Goal: Task Accomplishment & Management: Manage account settings

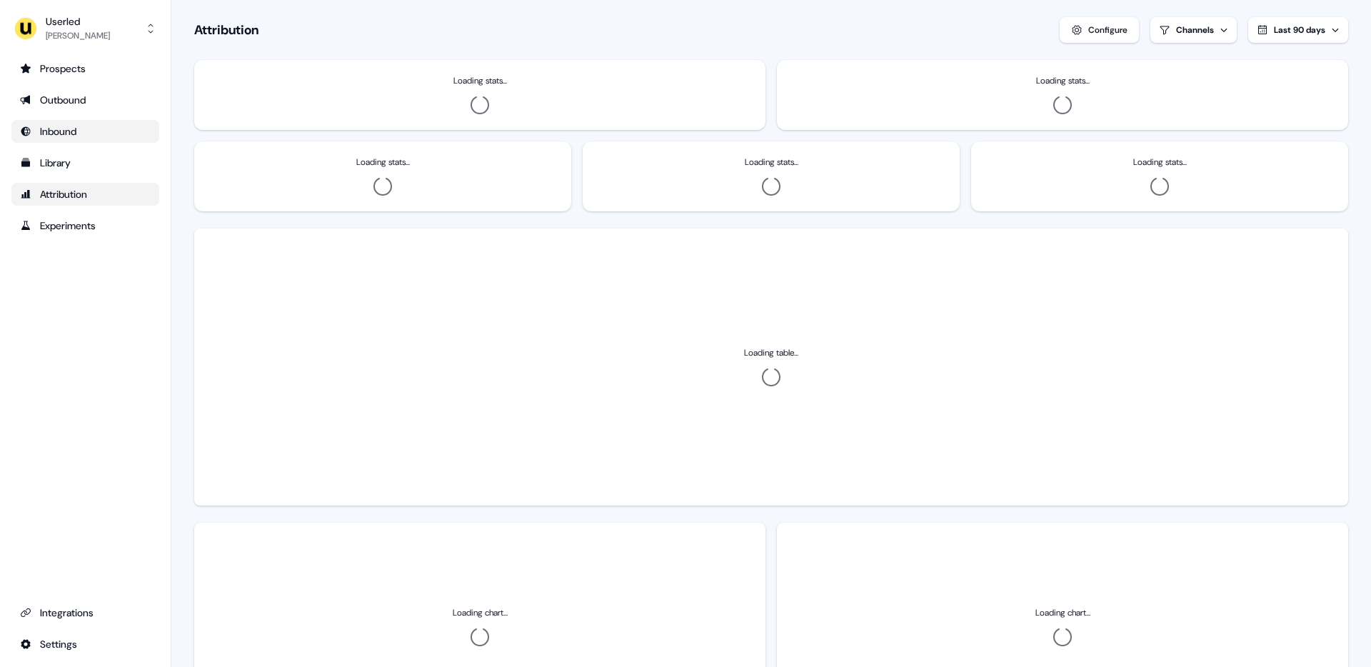
click at [49, 134] on div "Inbound" at bounding box center [85, 131] width 131 height 14
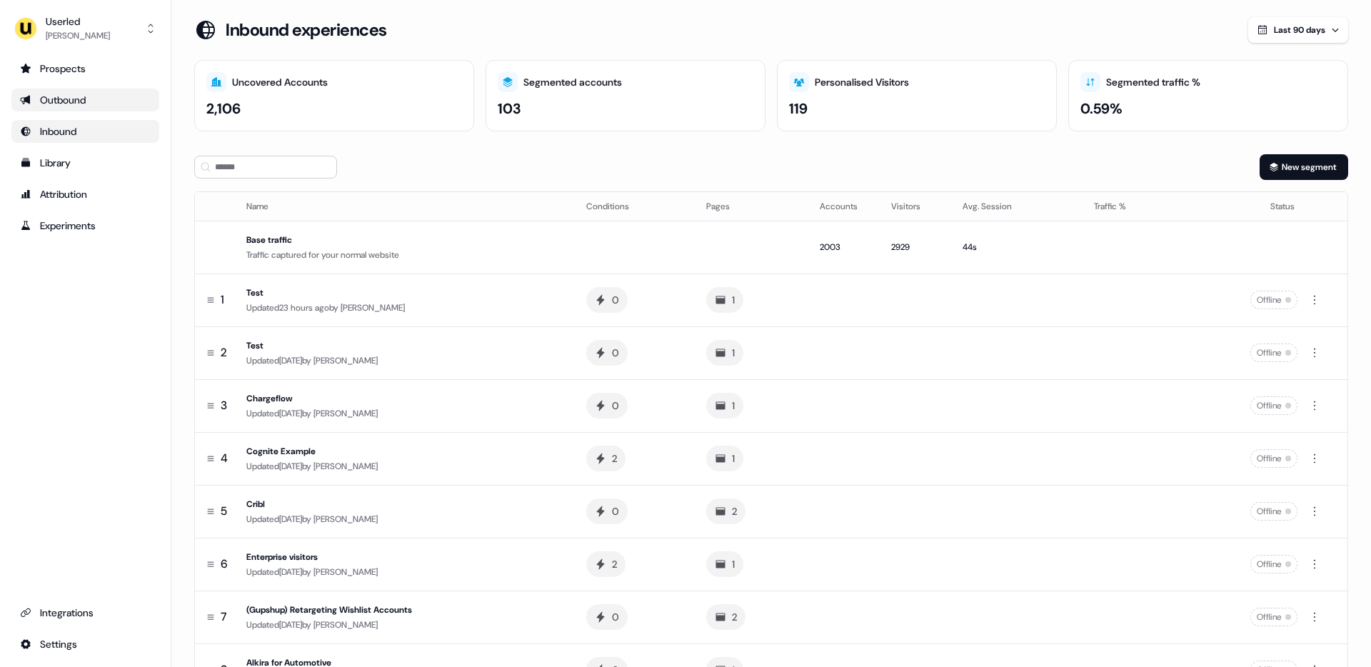
click at [64, 99] on div "Outbound" at bounding box center [85, 100] width 131 height 14
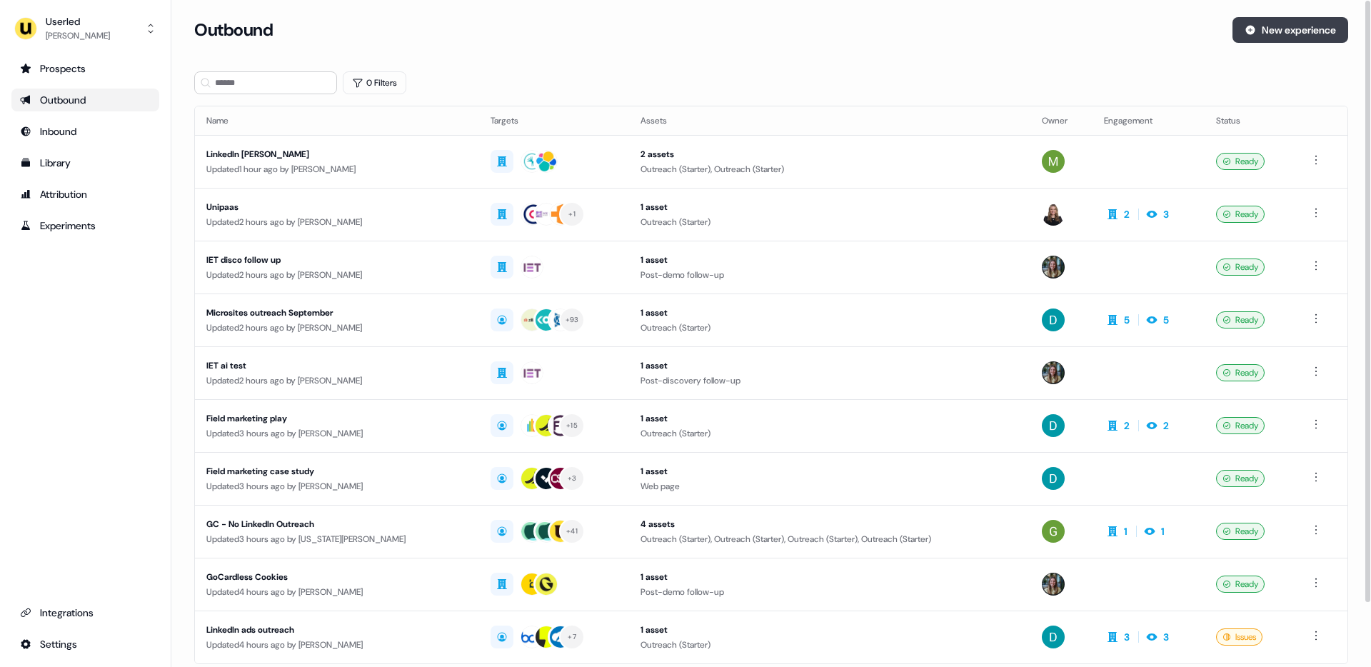
click at [1264, 32] on button "New experience" at bounding box center [1291, 30] width 116 height 26
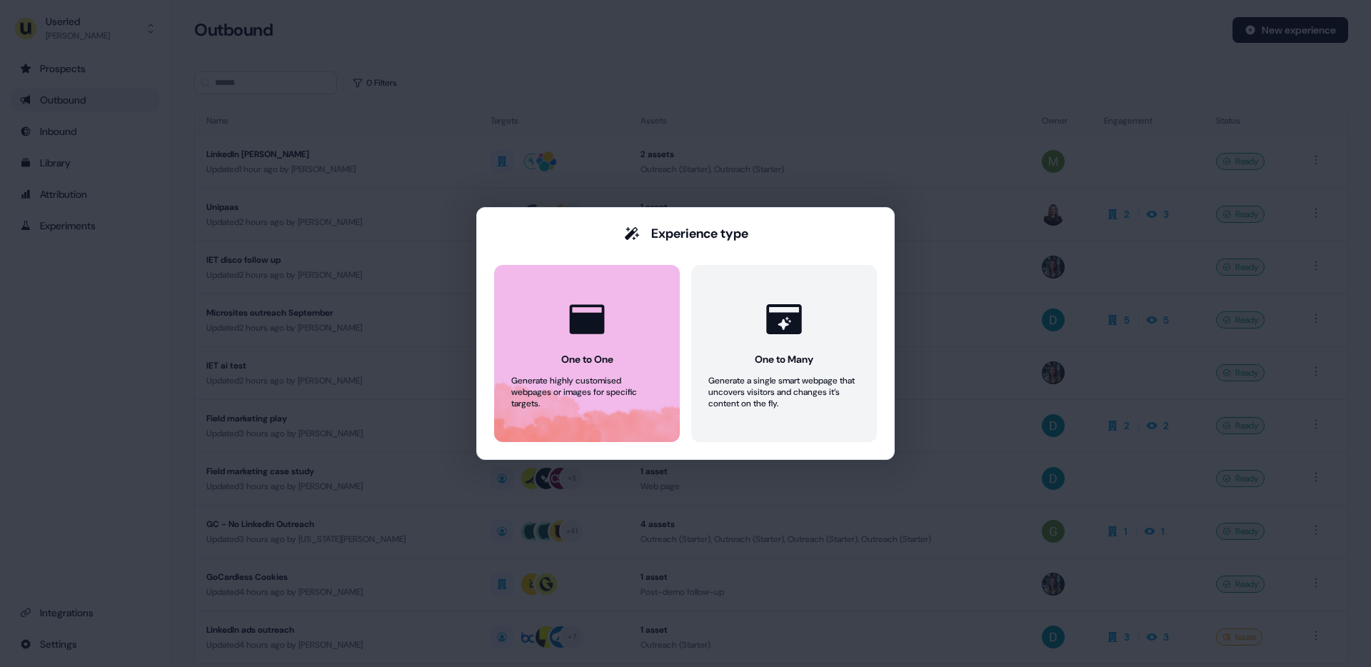
click at [616, 359] on button "One to One Generate highly customised webpages or images for specific targets." at bounding box center [587, 353] width 186 height 177
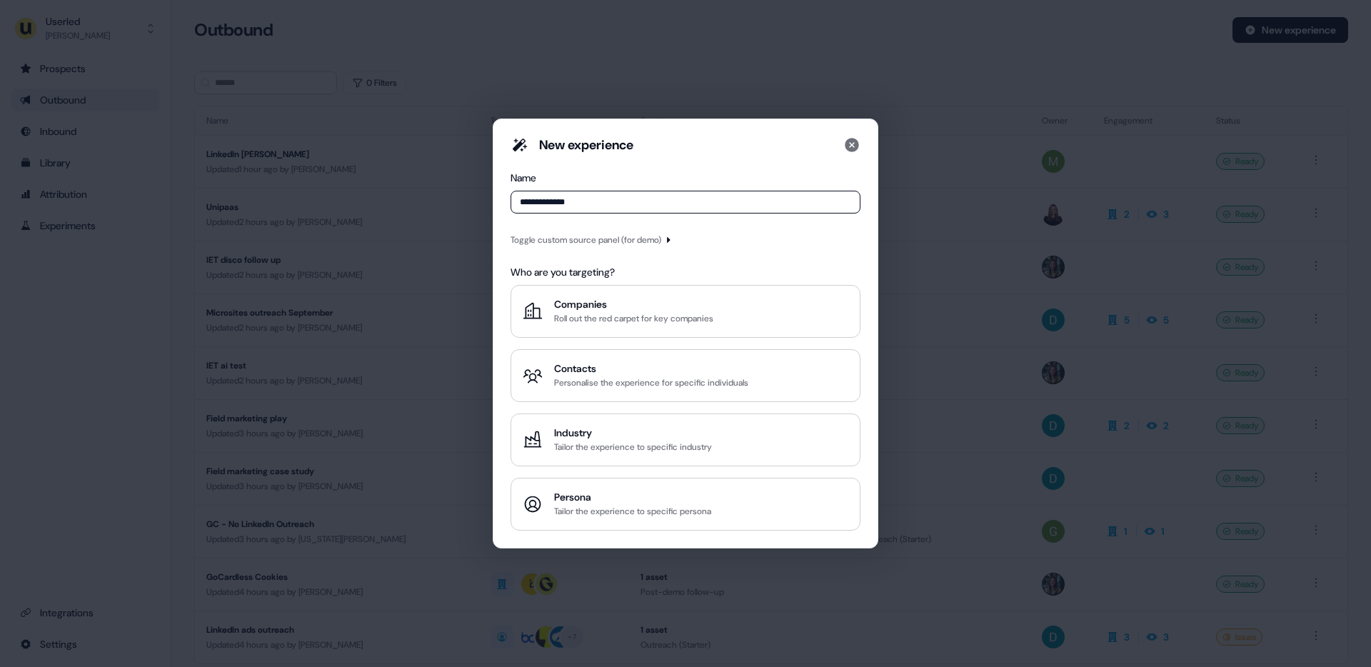
type input "**********"
click at [594, 307] on div "Companies" at bounding box center [633, 304] width 159 height 14
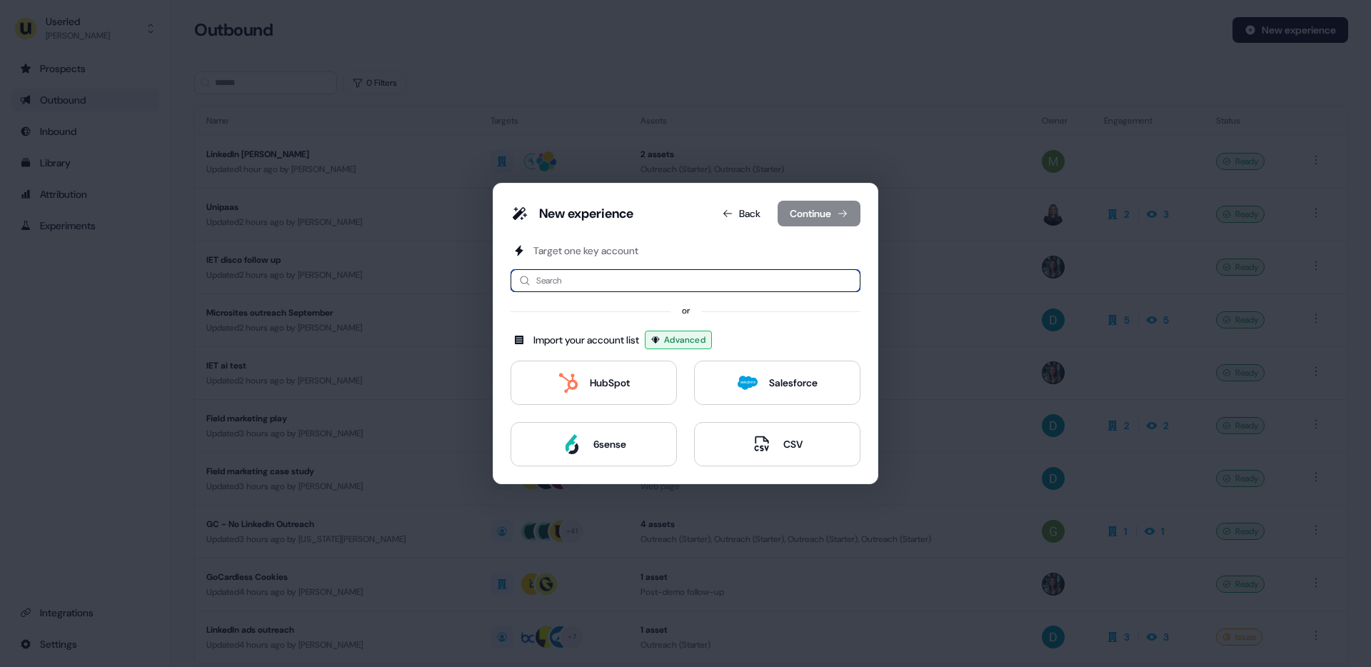
click at [565, 280] on input at bounding box center [686, 280] width 350 height 23
type input "****"
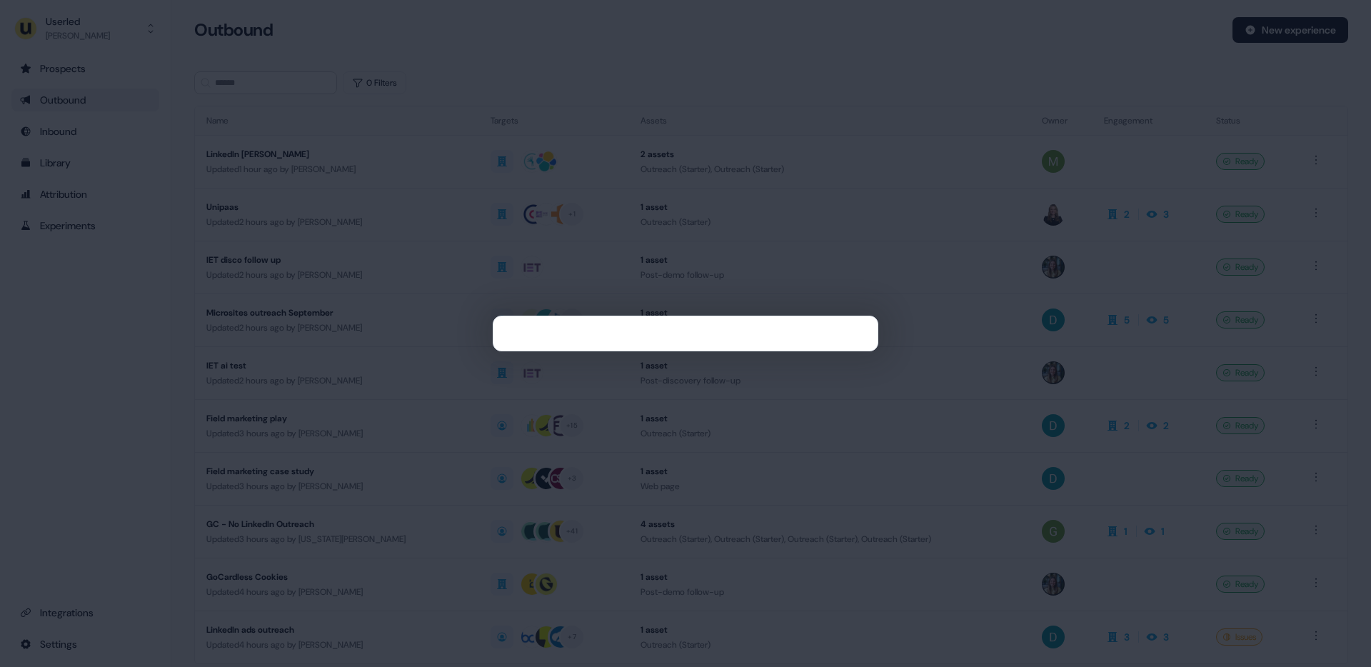
click at [967, 259] on div at bounding box center [685, 333] width 1371 height 667
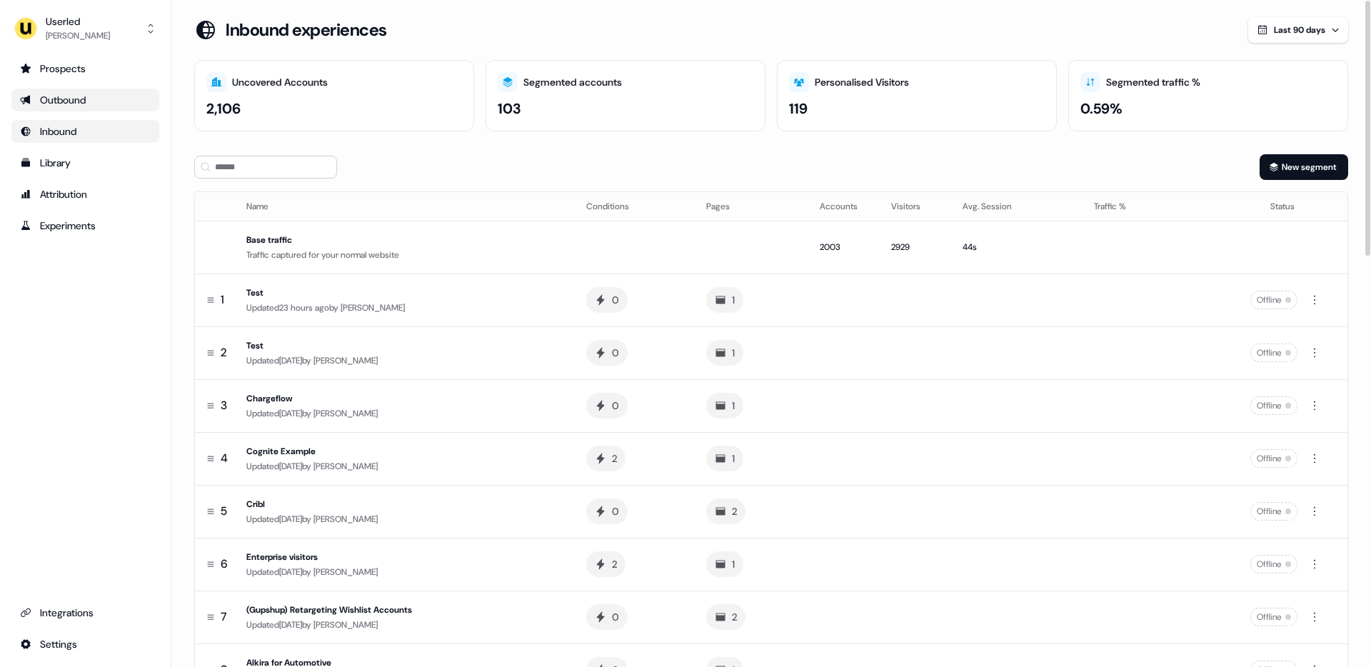
click at [67, 109] on link "Outbound" at bounding box center [85, 100] width 148 height 23
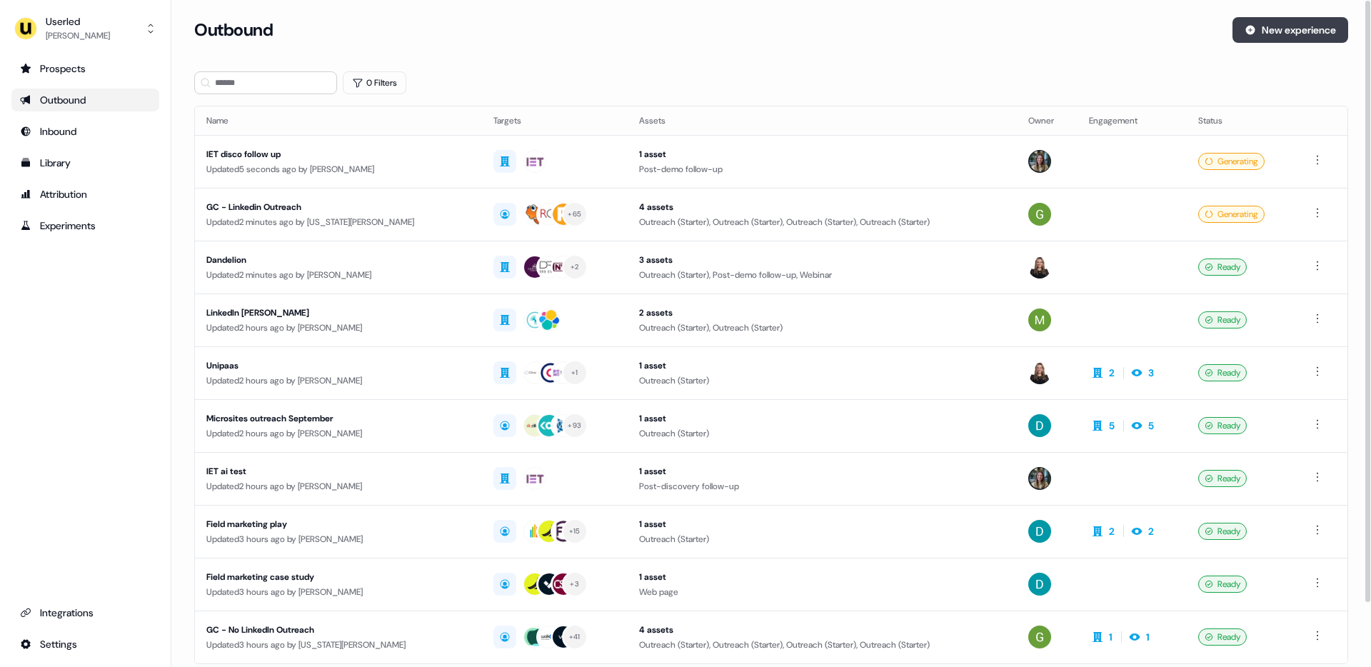
click at [1299, 22] on button "New experience" at bounding box center [1291, 30] width 116 height 26
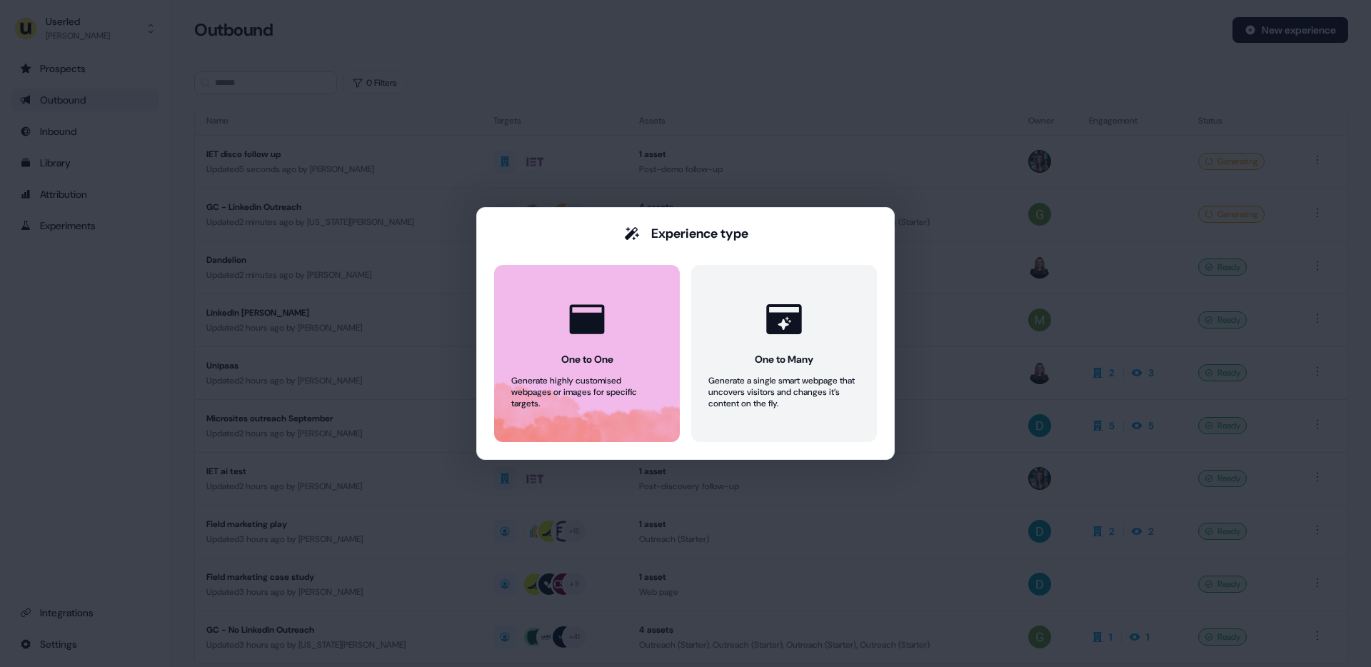
click at [620, 368] on button "One to One Generate highly customised webpages or images for specific targets." at bounding box center [587, 353] width 186 height 177
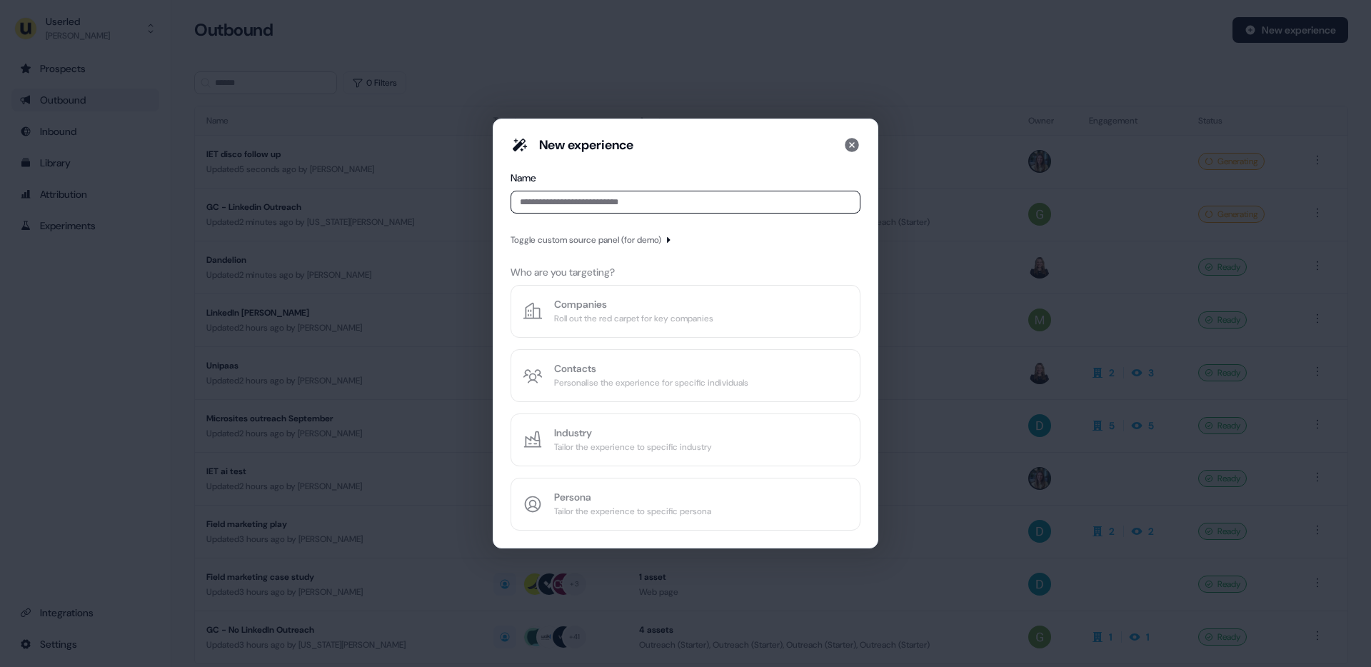
click at [21, 302] on div "New experience Name Toggle custom source panel (for demo) Who are you targeting…" at bounding box center [685, 333] width 1371 height 667
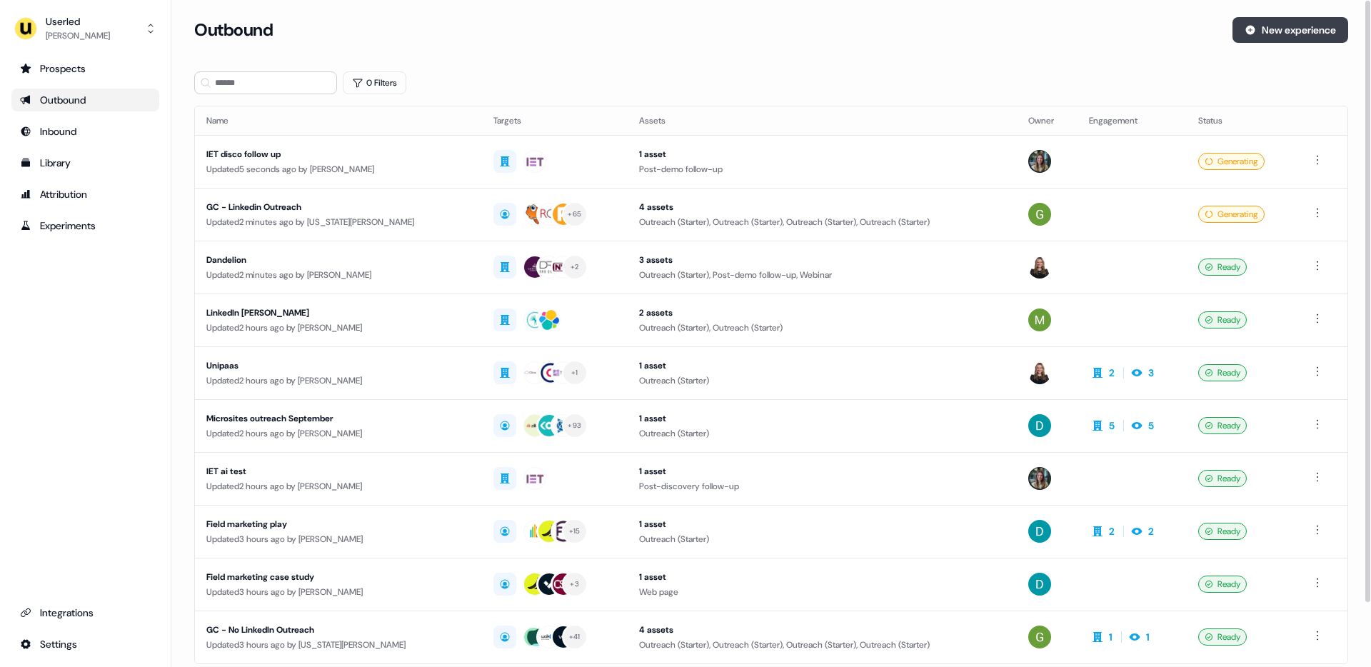
click at [1259, 39] on button "New experience" at bounding box center [1291, 30] width 116 height 26
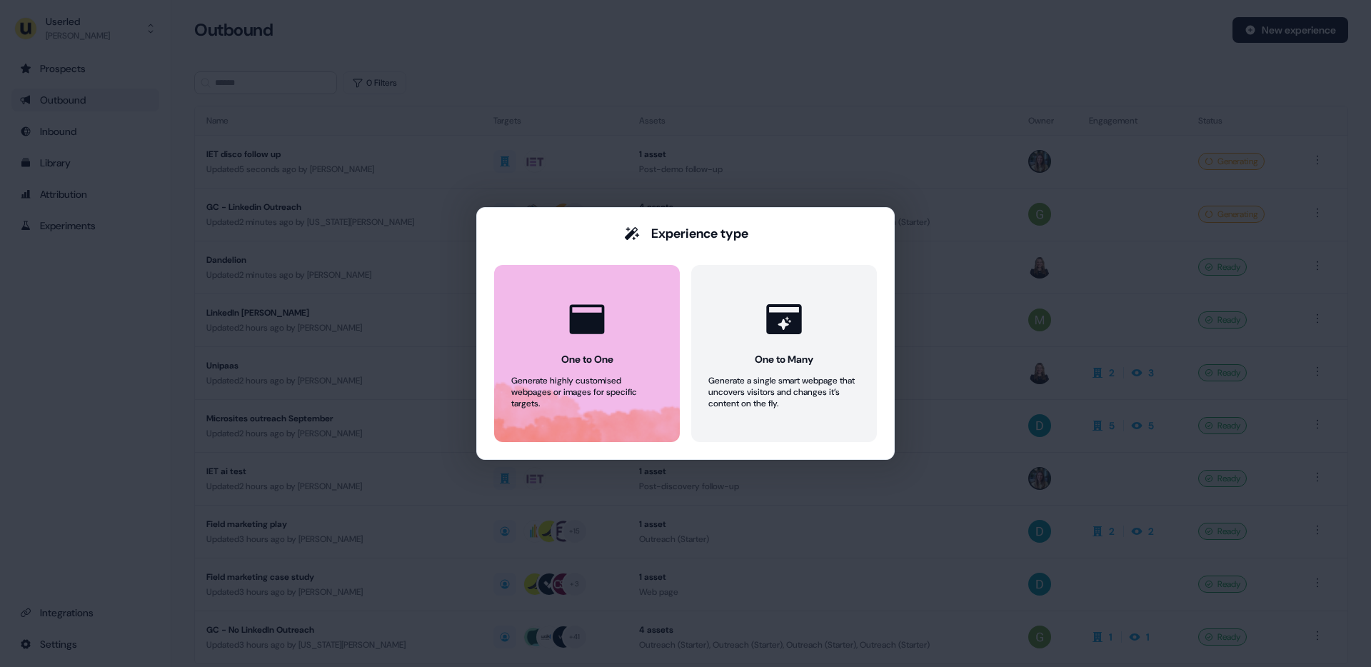
click at [644, 387] on div "Generate highly customised webpages or images for specific targets." at bounding box center [586, 392] width 151 height 34
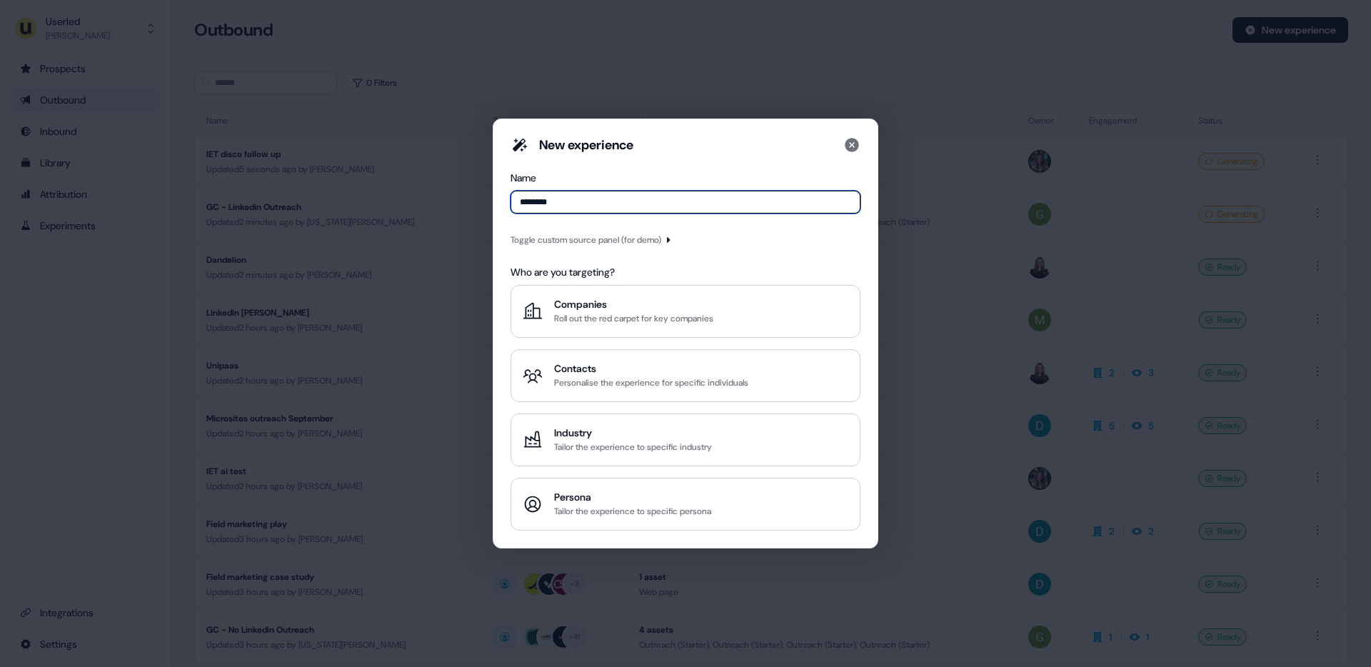
type input "********"
click at [541, 202] on input "**********" at bounding box center [686, 202] width 350 height 23
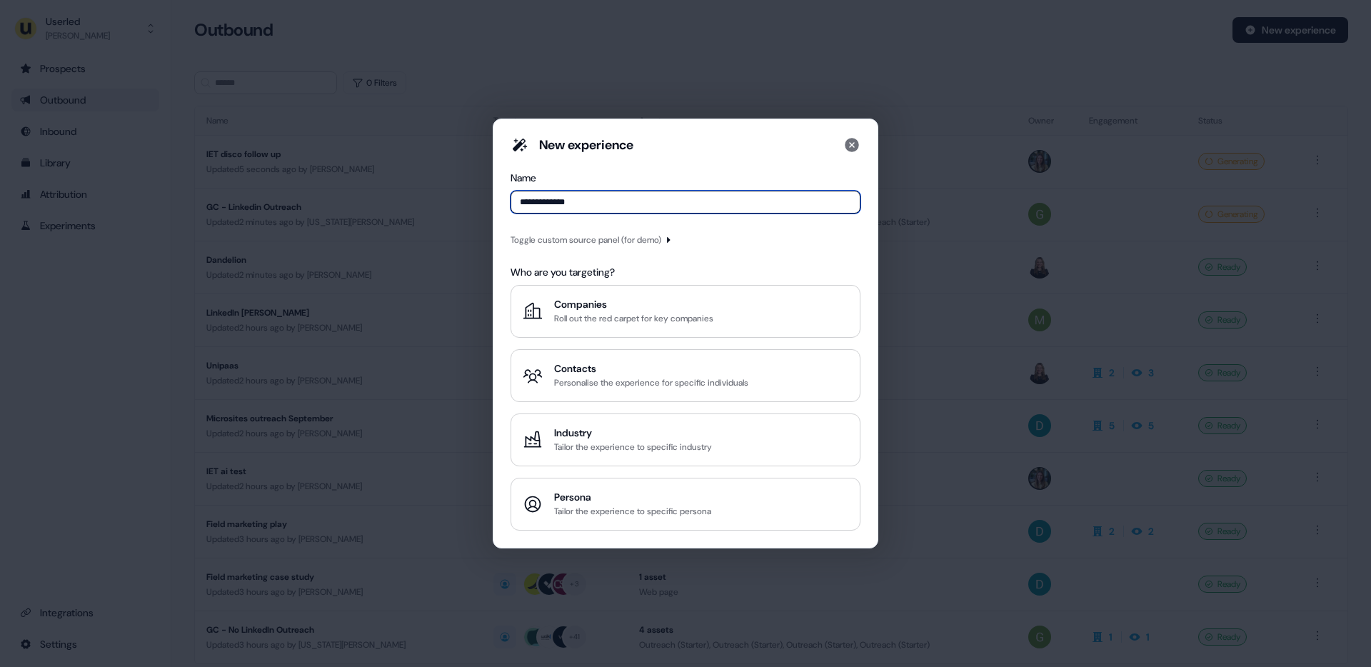
click at [559, 203] on input "**********" at bounding box center [686, 202] width 350 height 23
type input "*******"
click at [589, 291] on button "Companies Roll out the red carpet for key companies" at bounding box center [686, 311] width 350 height 53
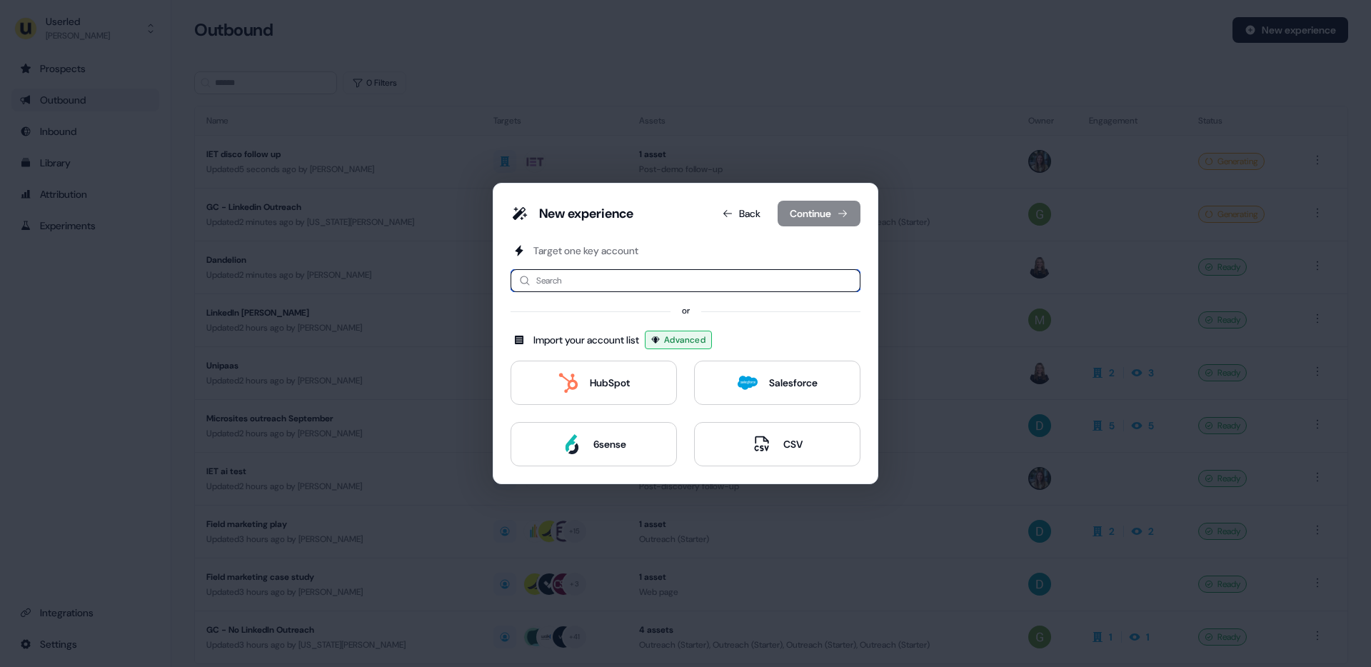
click at [548, 278] on input at bounding box center [686, 280] width 350 height 23
click at [648, 389] on button "HubSpot" at bounding box center [594, 383] width 166 height 44
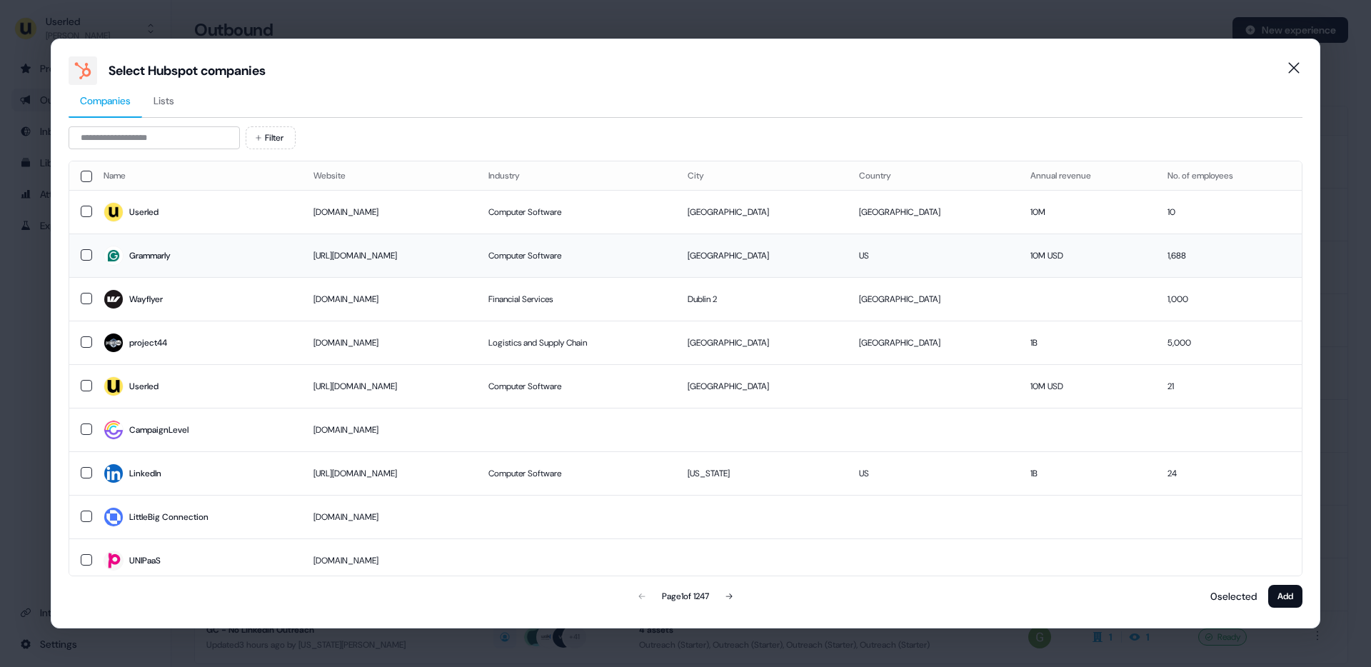
click at [170, 104] on span "Lists" at bounding box center [164, 101] width 21 height 14
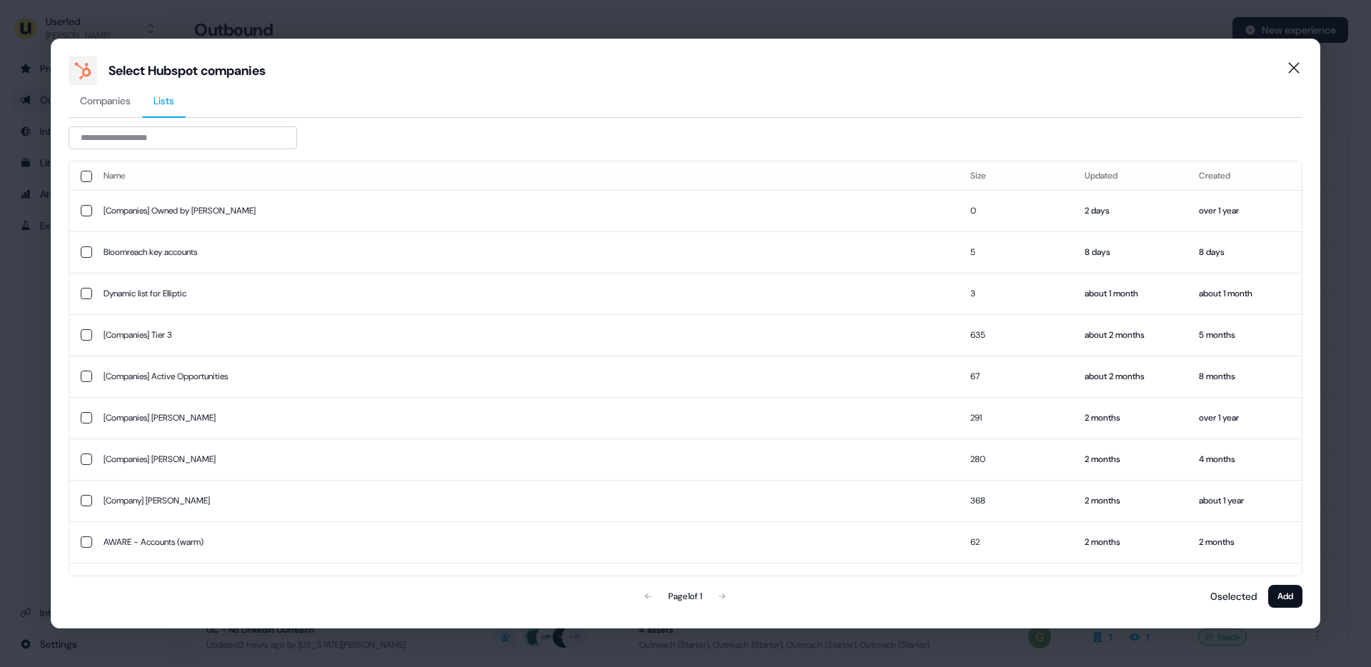
click at [16, 271] on div "Select Hubspot companies Companies Lists Name Size Updated Created [Companies] …" at bounding box center [685, 333] width 1371 height 667
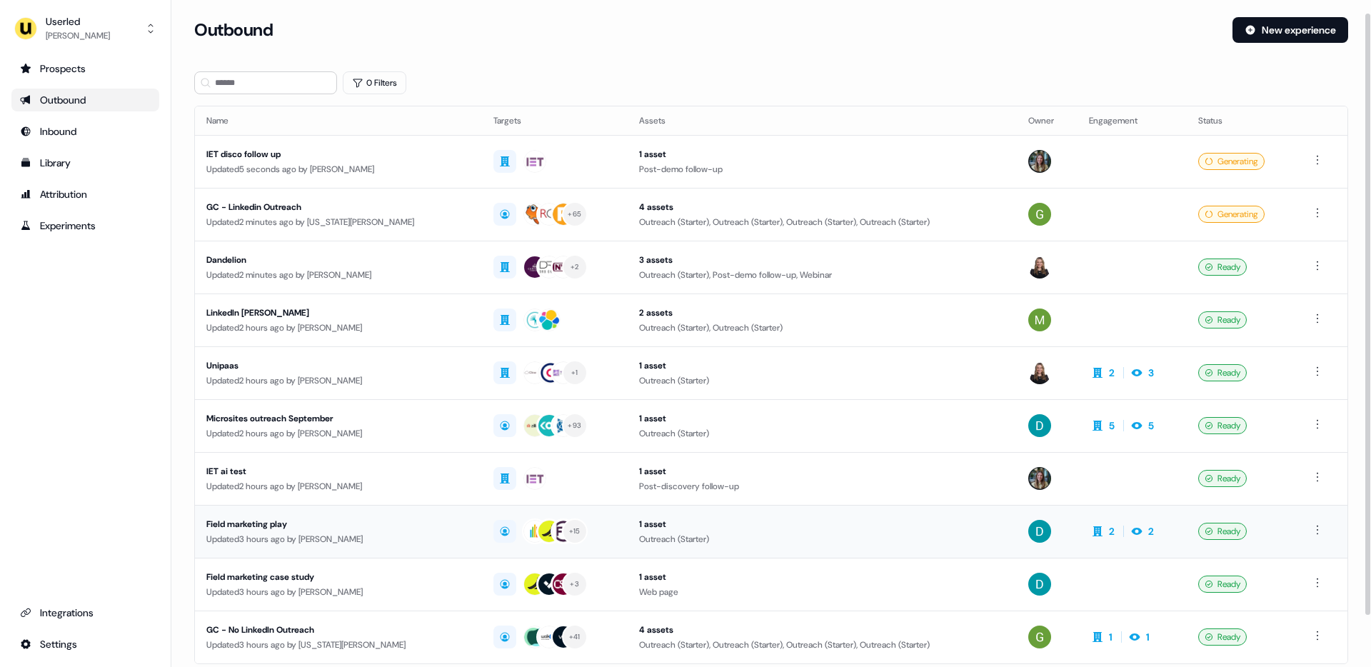
scroll to position [71, 0]
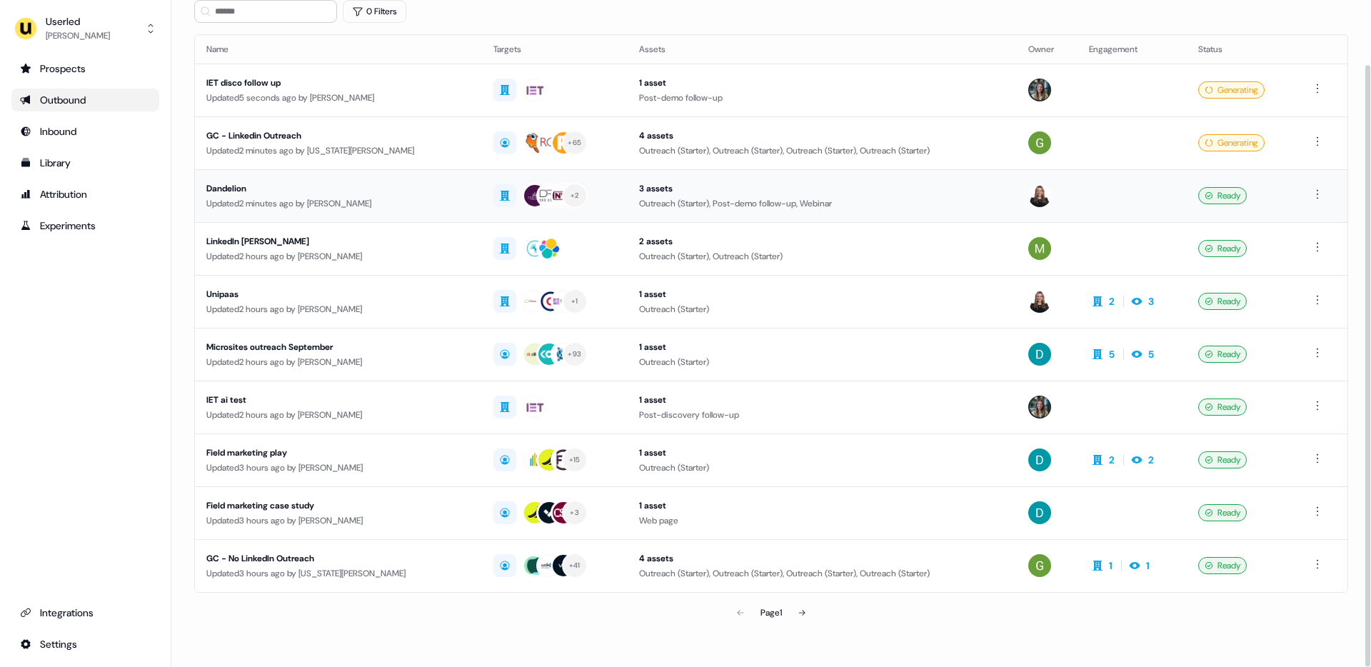
click at [289, 184] on div "Dandelion" at bounding box center [338, 188] width 264 height 14
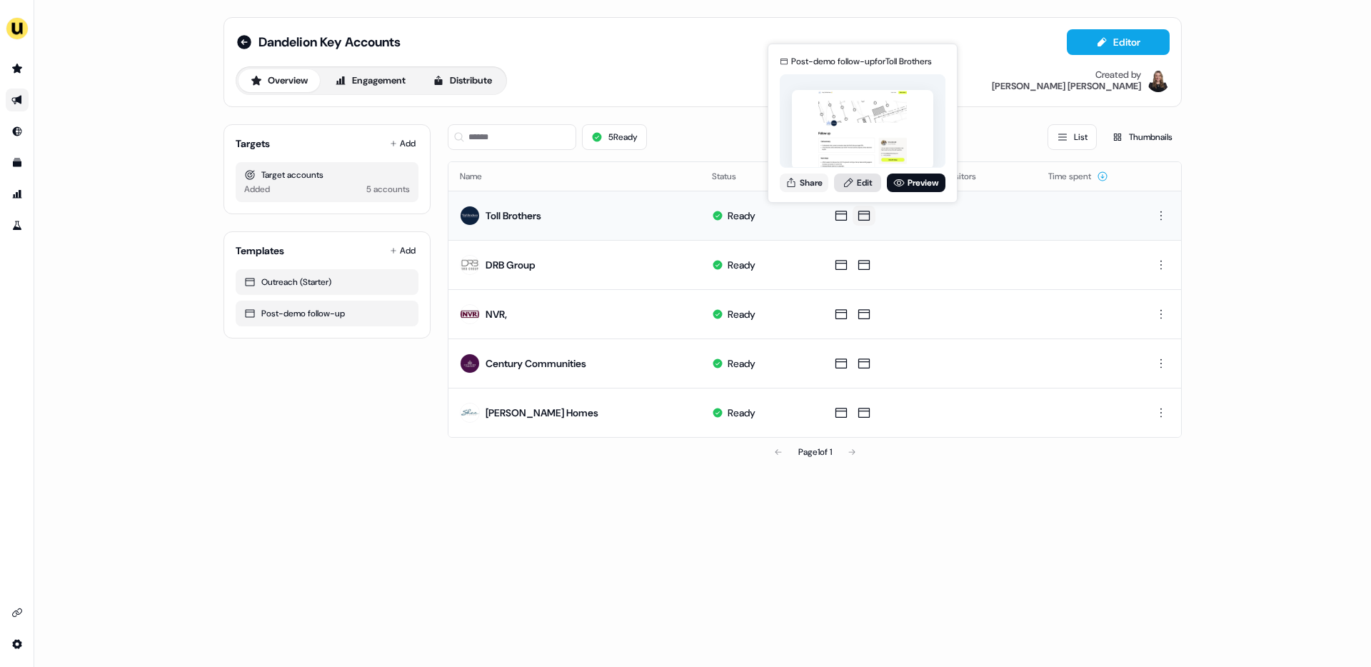
click at [861, 186] on link "Edit" at bounding box center [857, 183] width 47 height 19
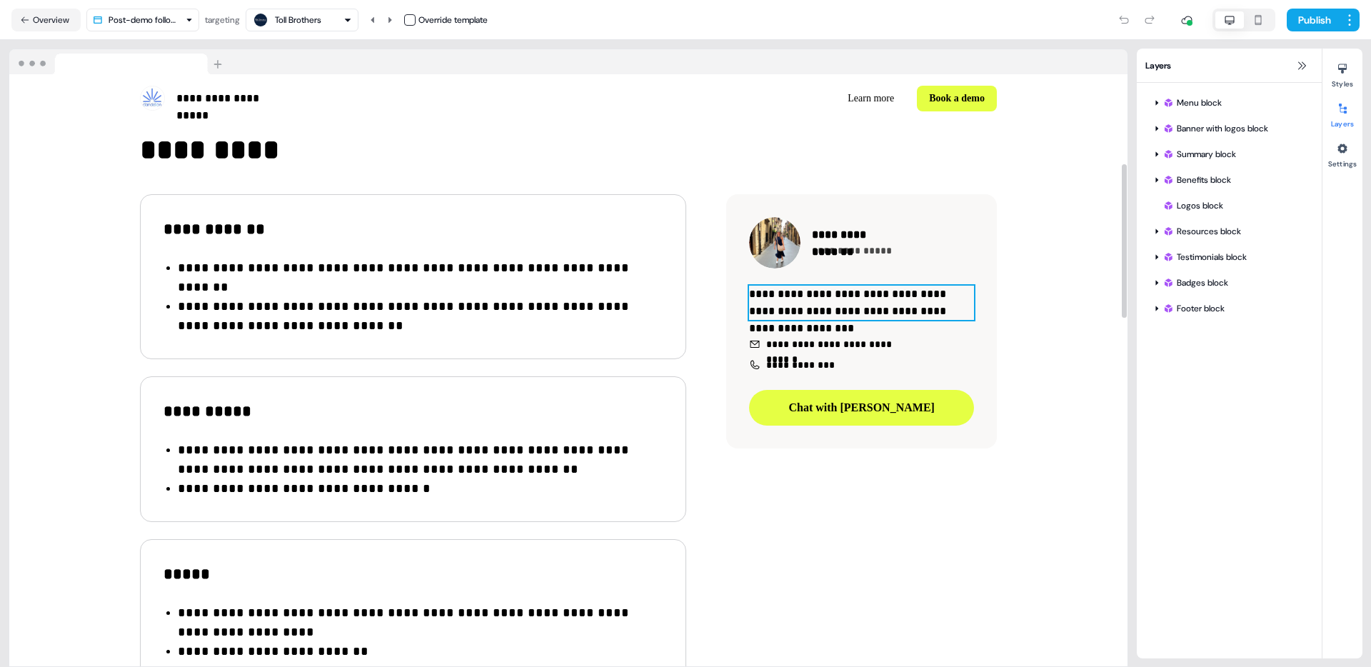
scroll to position [341, 0]
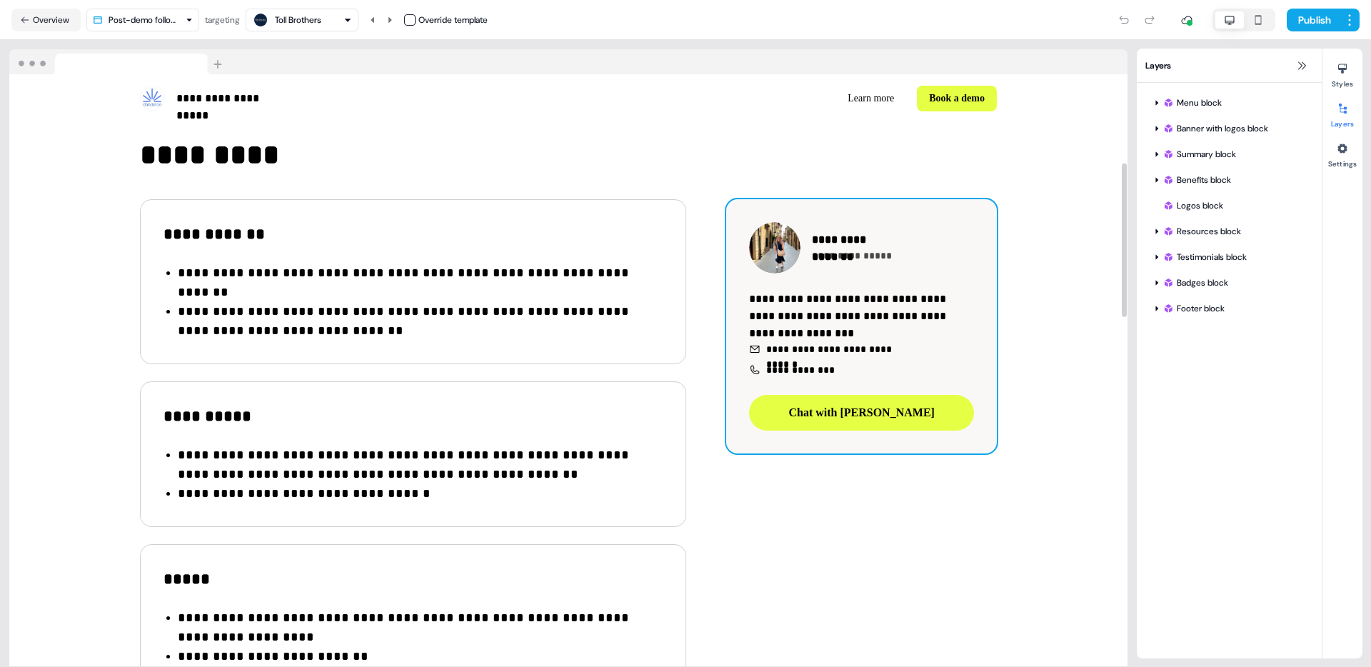
click at [955, 217] on div "**********" at bounding box center [861, 326] width 271 height 254
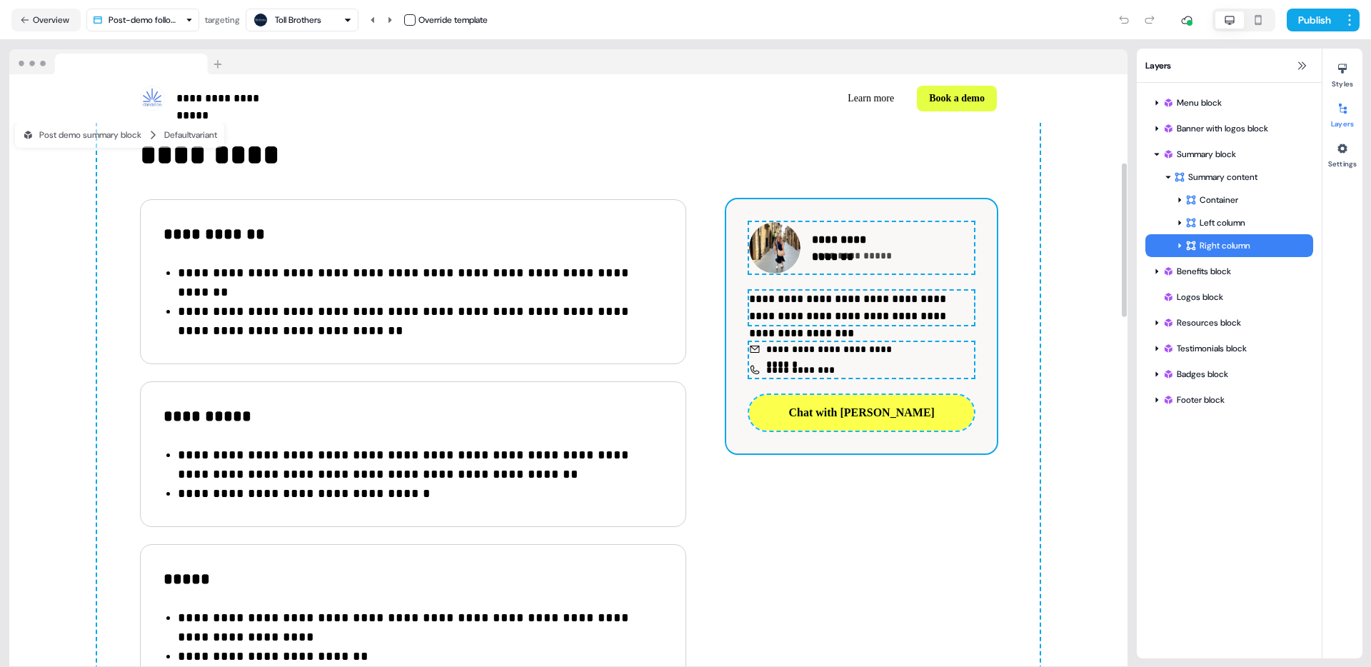
click at [895, 421] on button "Chat with Teresa" at bounding box center [861, 413] width 225 height 36
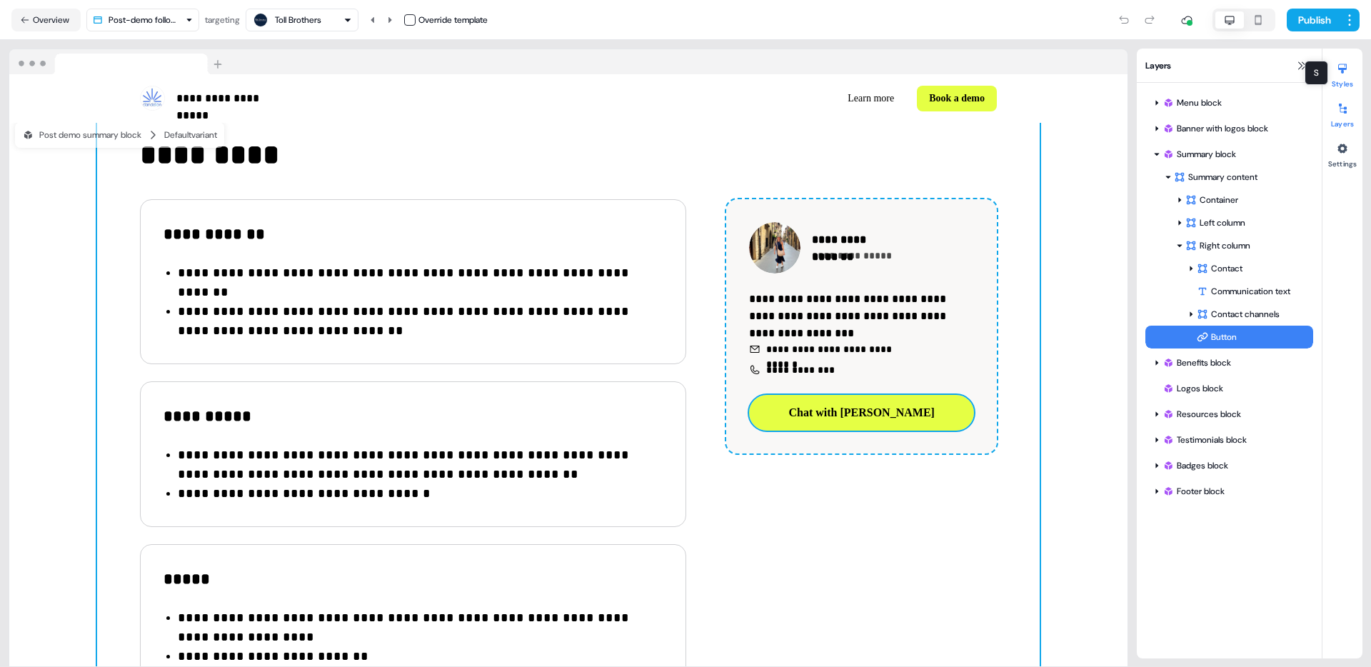
click at [1344, 73] on icon at bounding box center [1342, 68] width 11 height 11
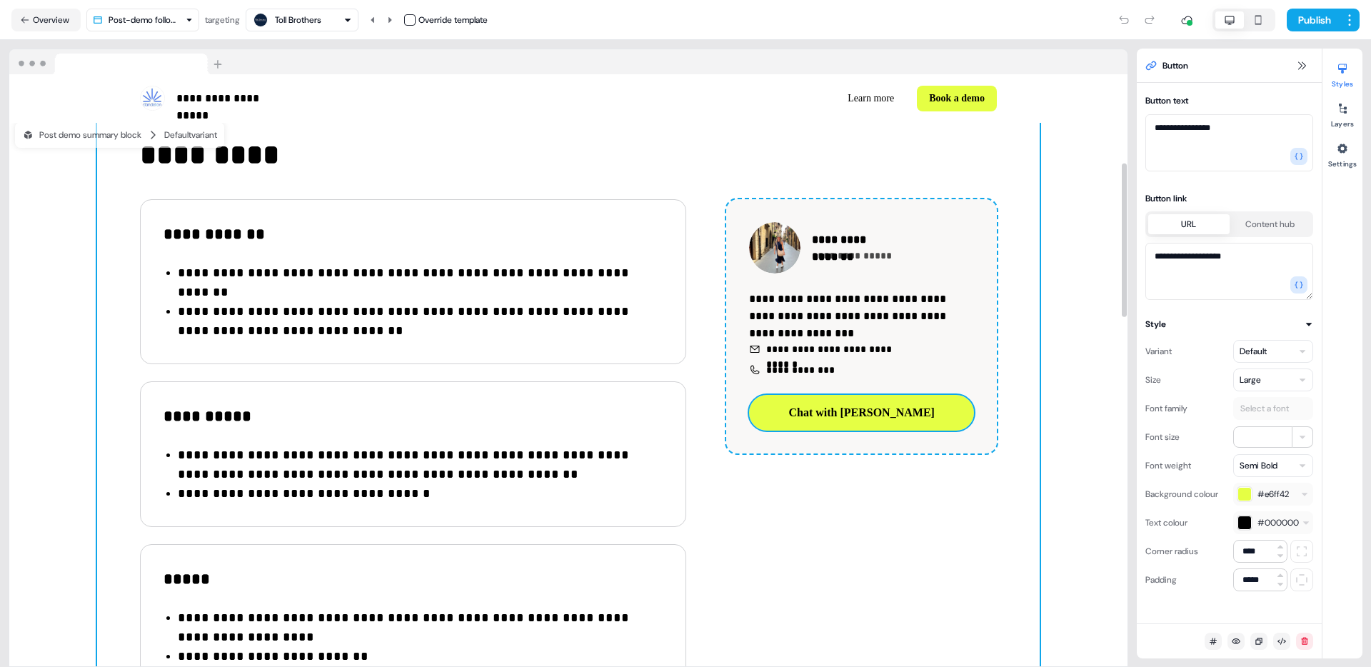
scroll to position [342, 0]
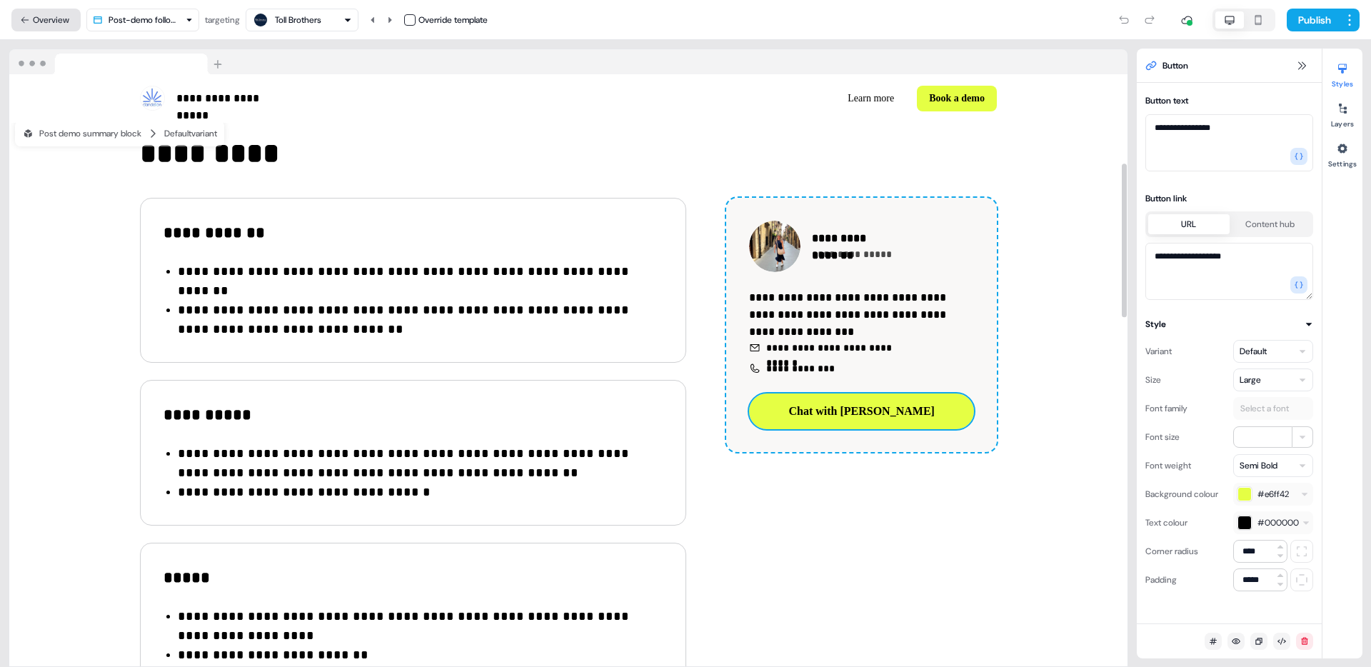
click at [60, 24] on button "Overview" at bounding box center [45, 20] width 69 height 23
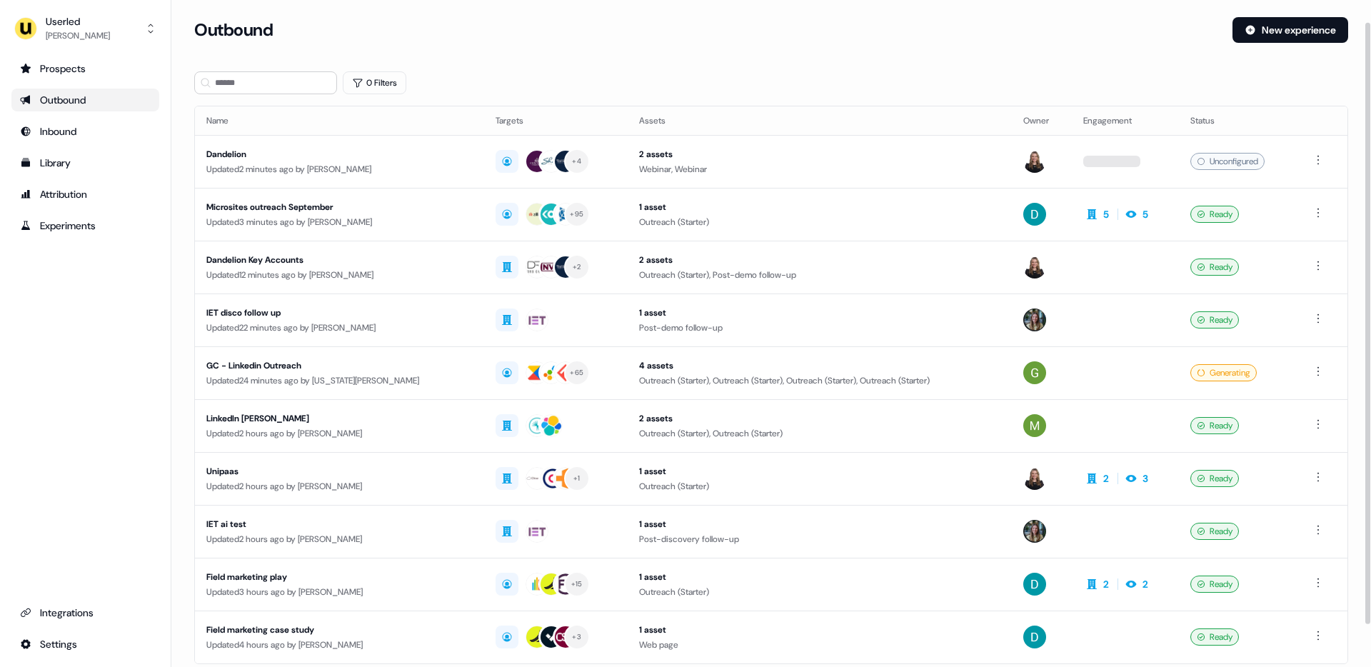
scroll to position [40, 0]
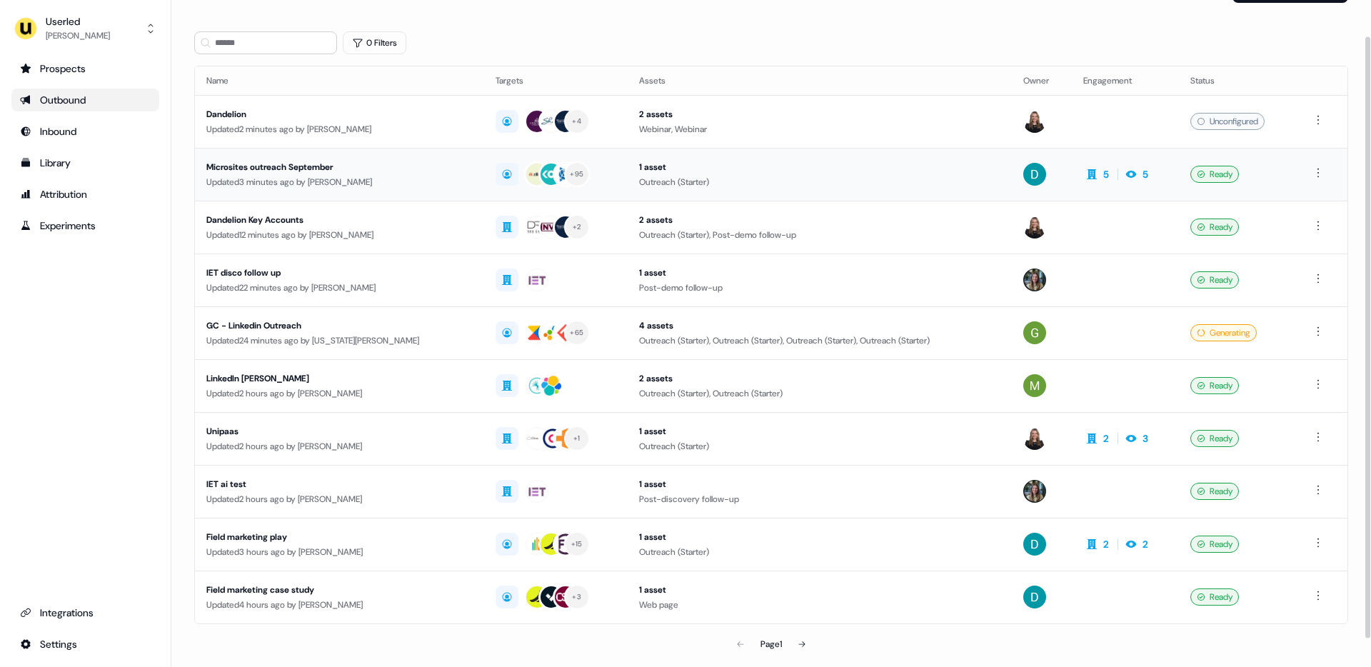
click at [369, 170] on div "Microsites outreach September" at bounding box center [339, 167] width 266 height 14
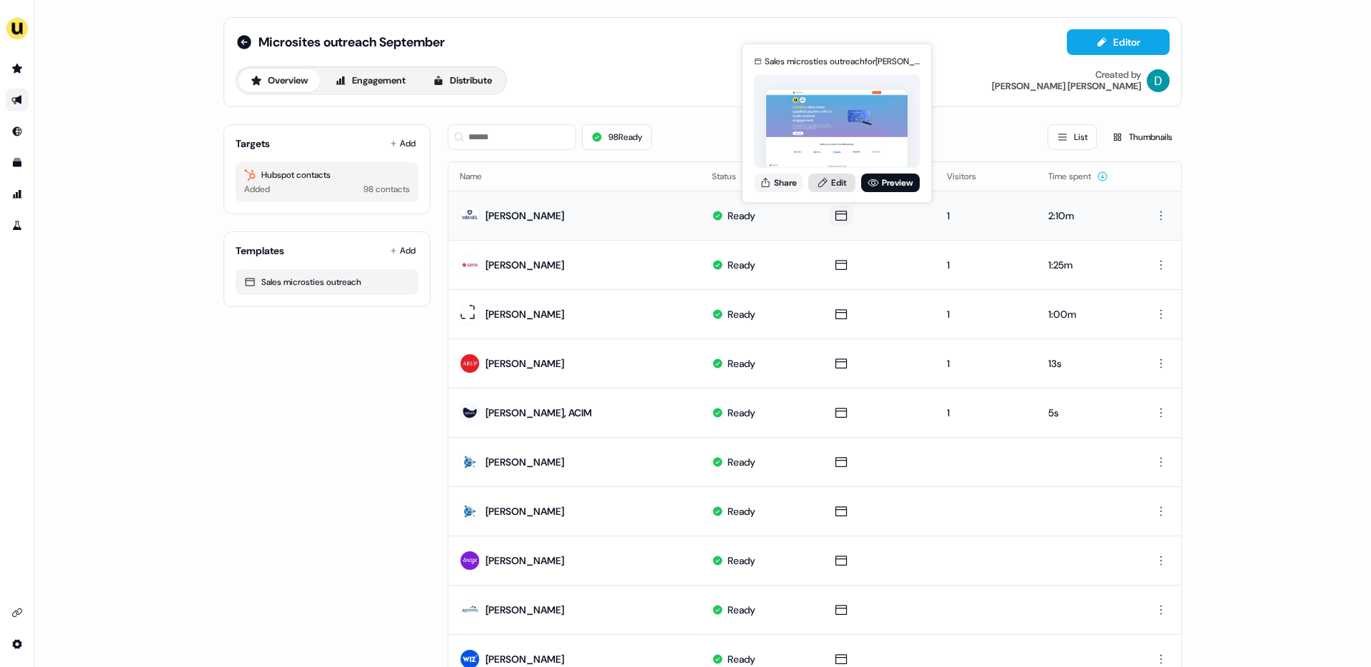
click at [836, 180] on link "Edit" at bounding box center [832, 183] width 47 height 19
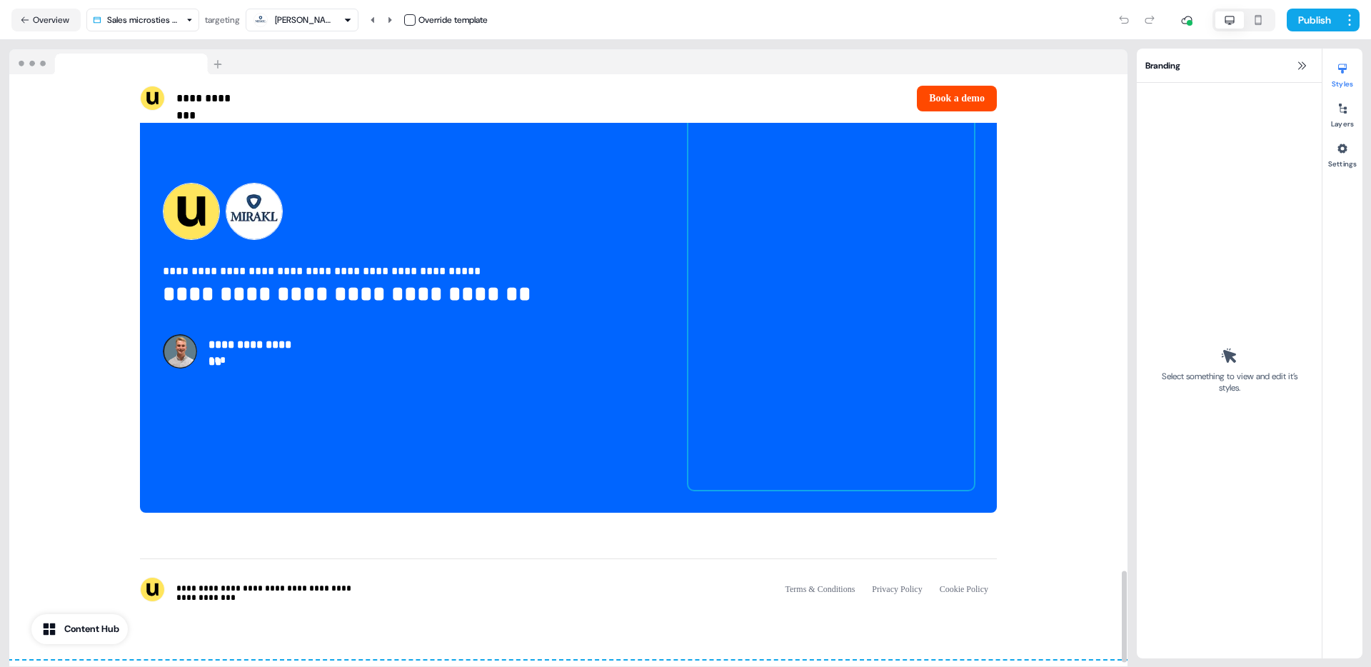
scroll to position [3211, 0]
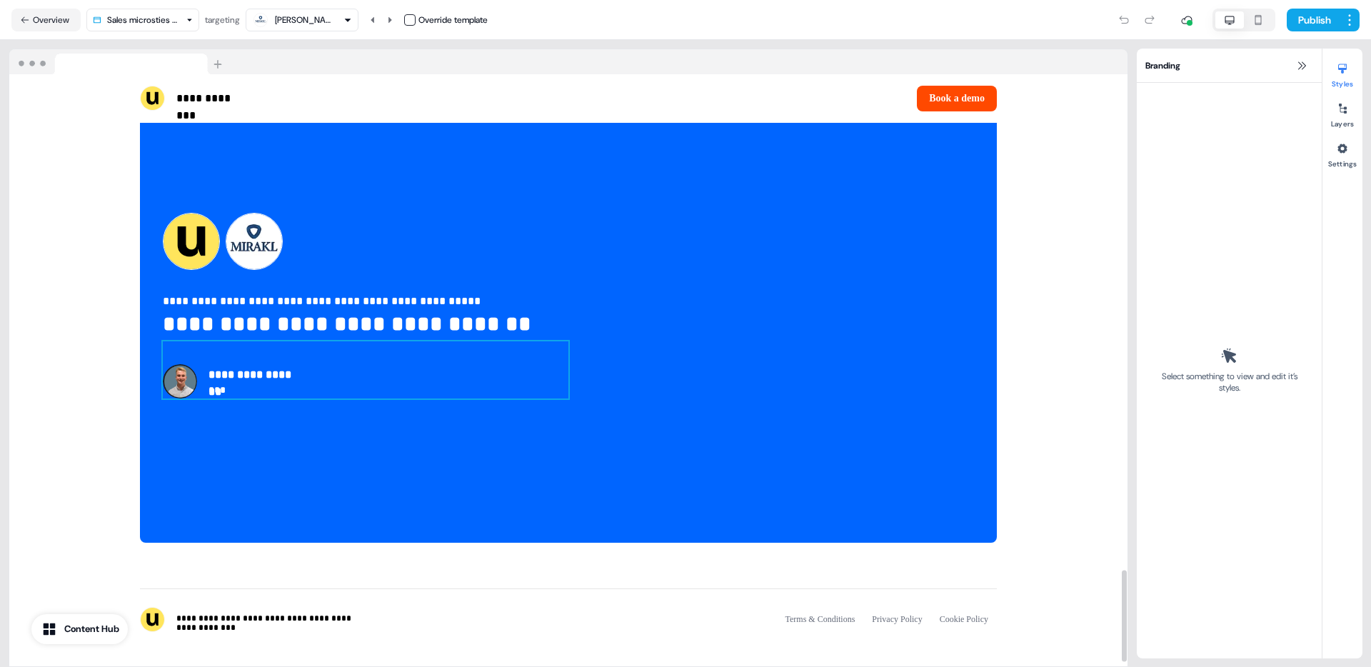
click at [198, 384] on div "**********" at bounding box center [366, 369] width 406 height 57
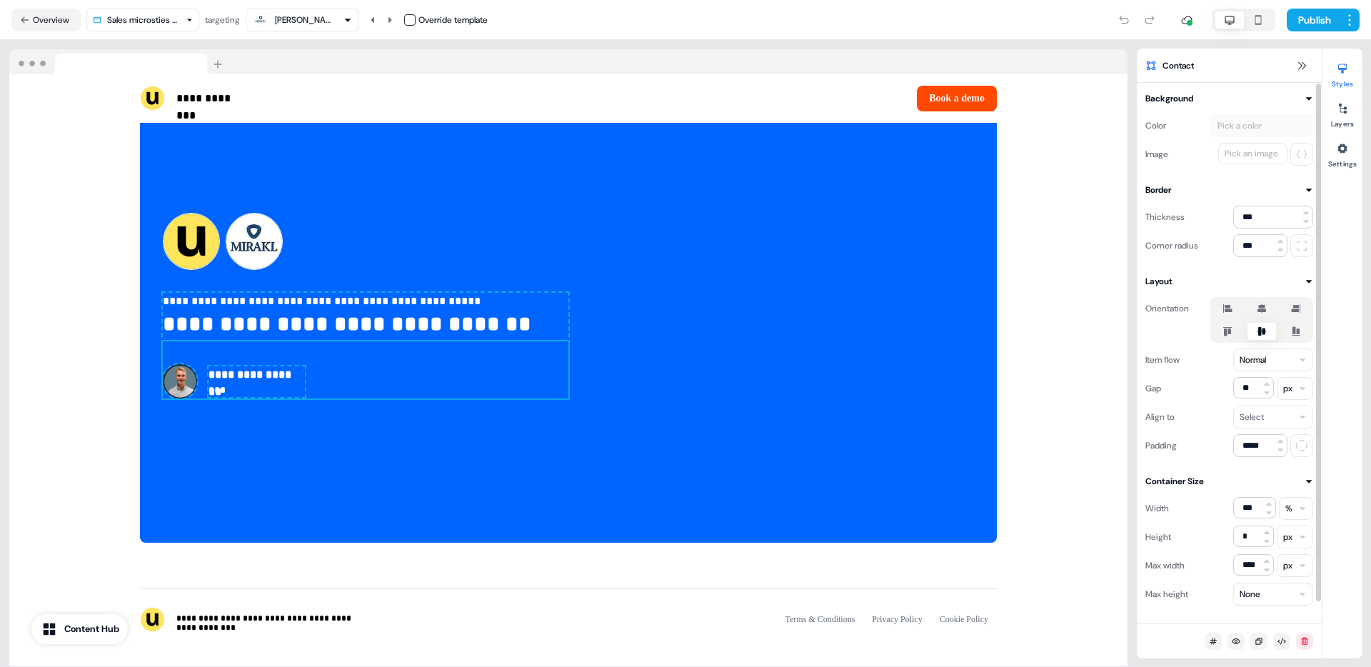
scroll to position [22, 0]
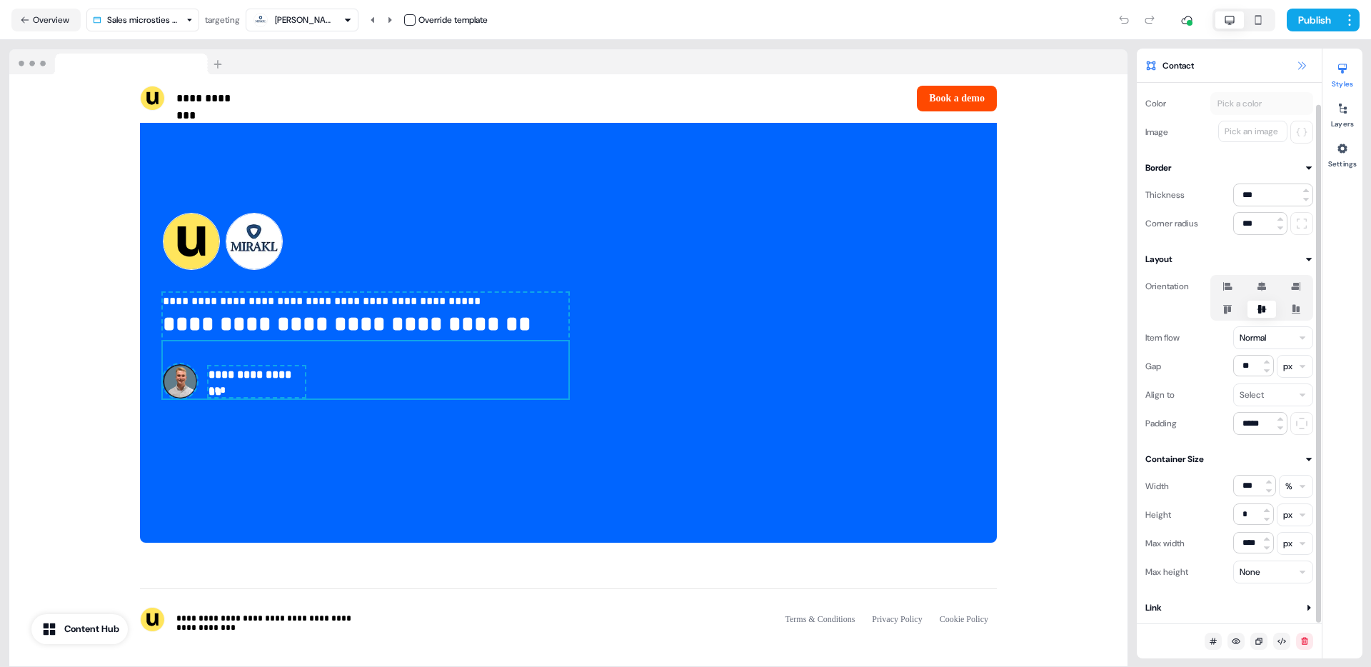
click at [1300, 64] on icon at bounding box center [1301, 65] width 11 height 11
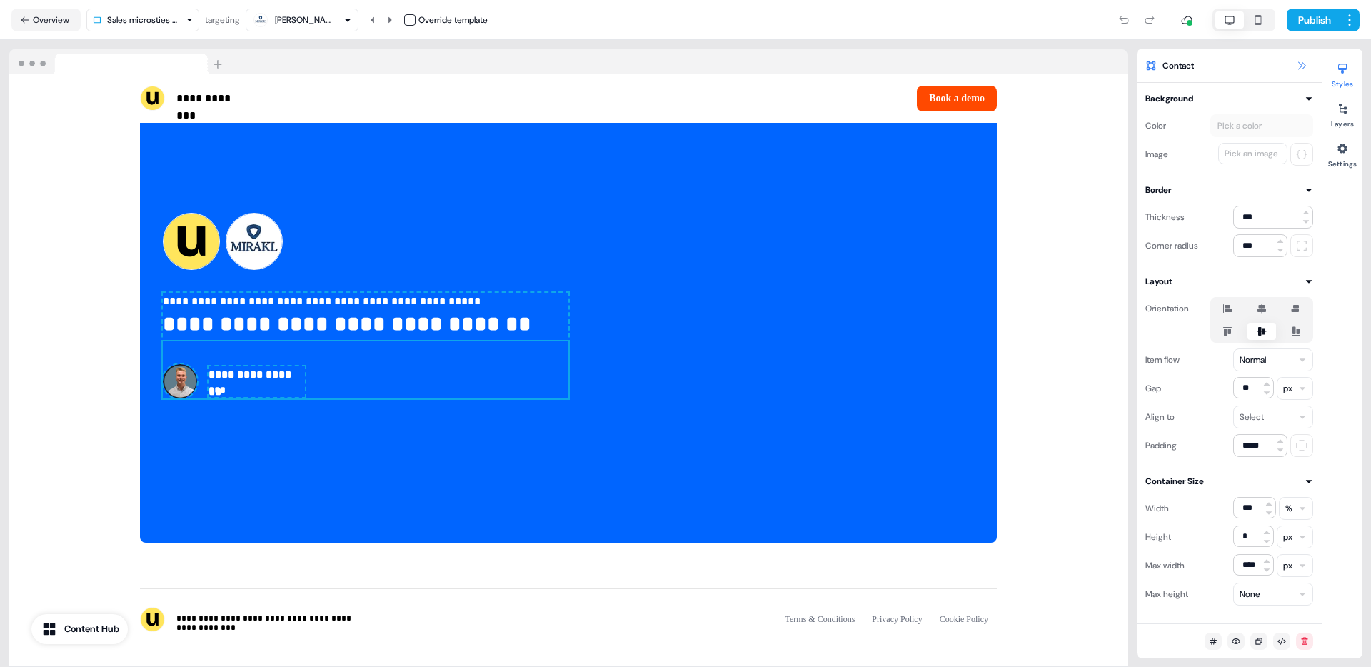
click at [1300, 64] on icon at bounding box center [1301, 65] width 11 height 11
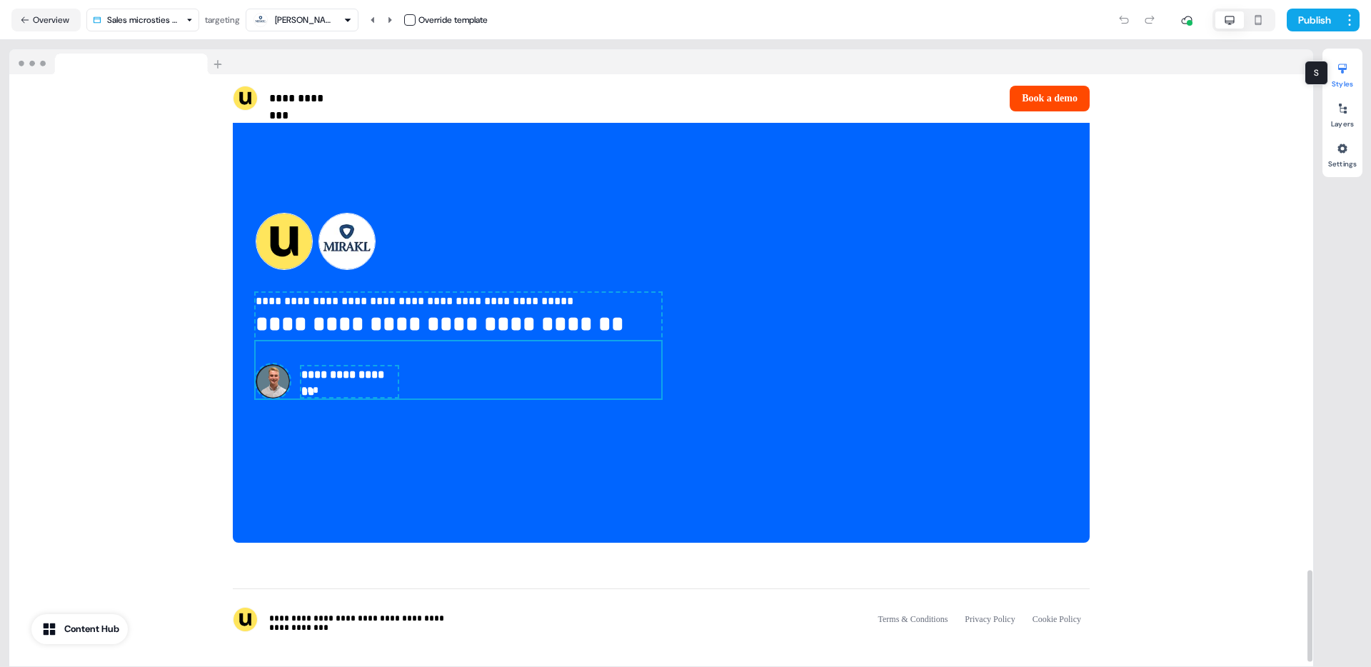
click at [1343, 76] on div at bounding box center [1342, 68] width 23 height 23
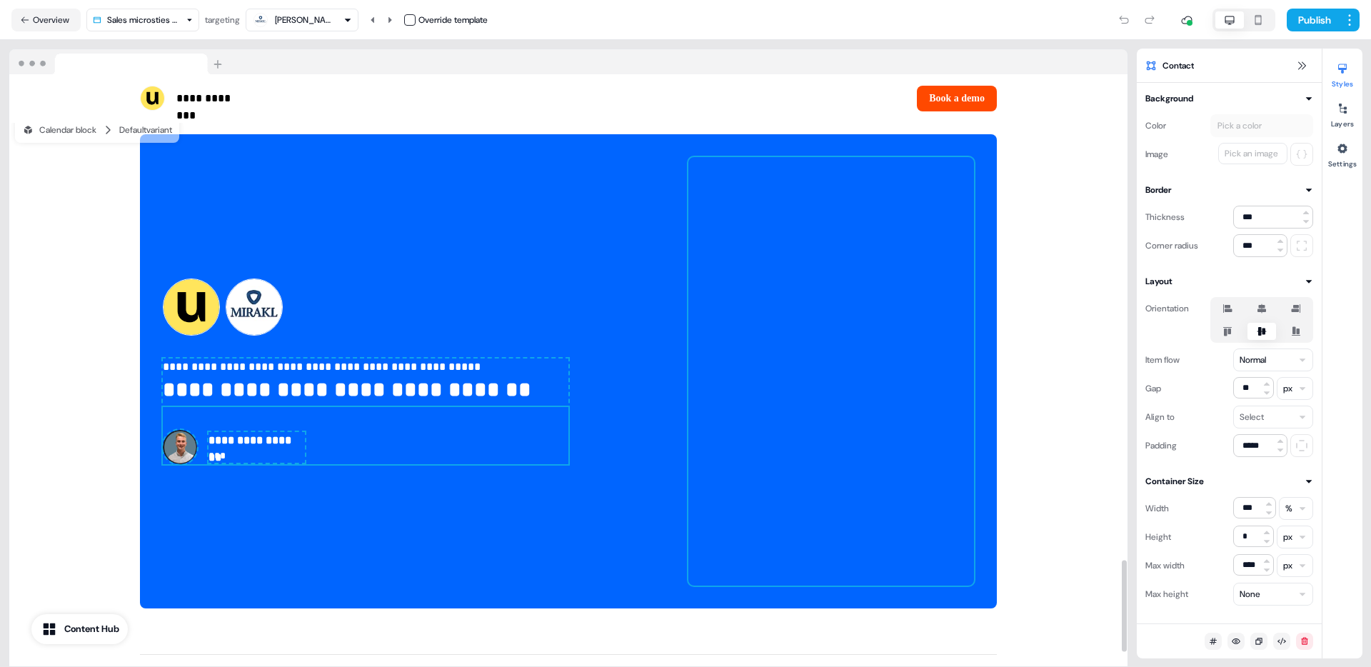
scroll to position [3143, 0]
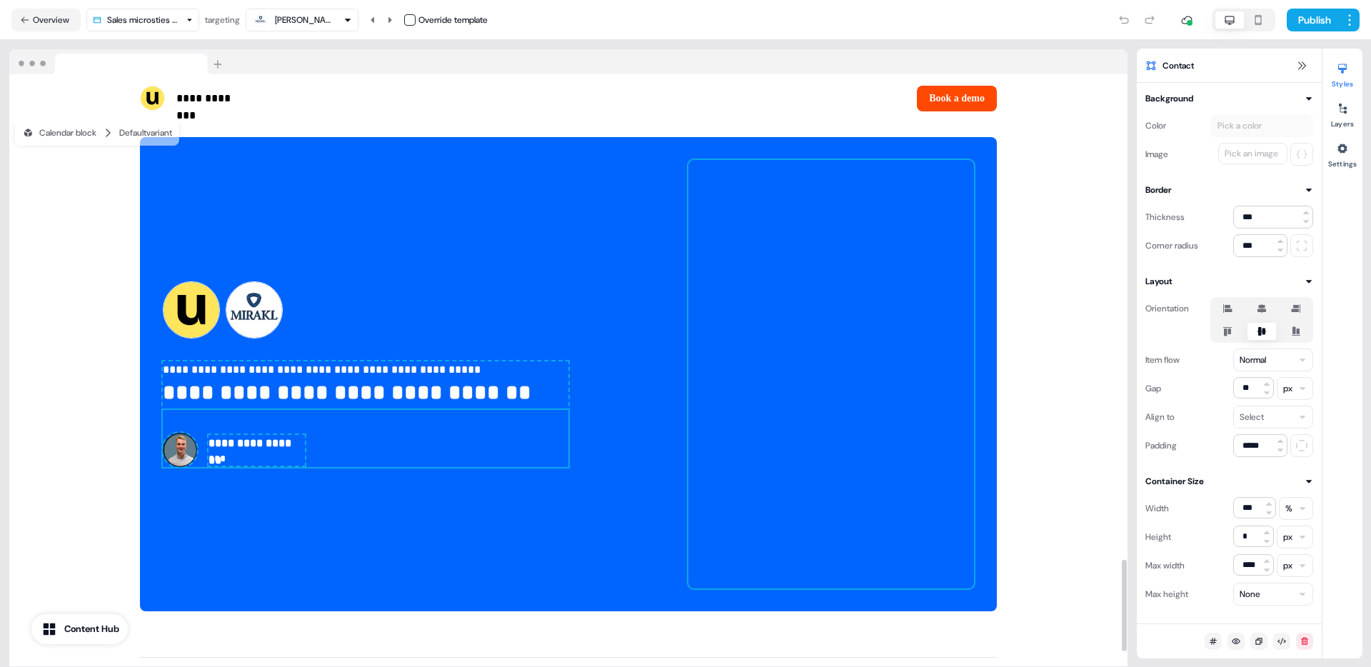
click at [736, 186] on div at bounding box center [832, 374] width 286 height 429
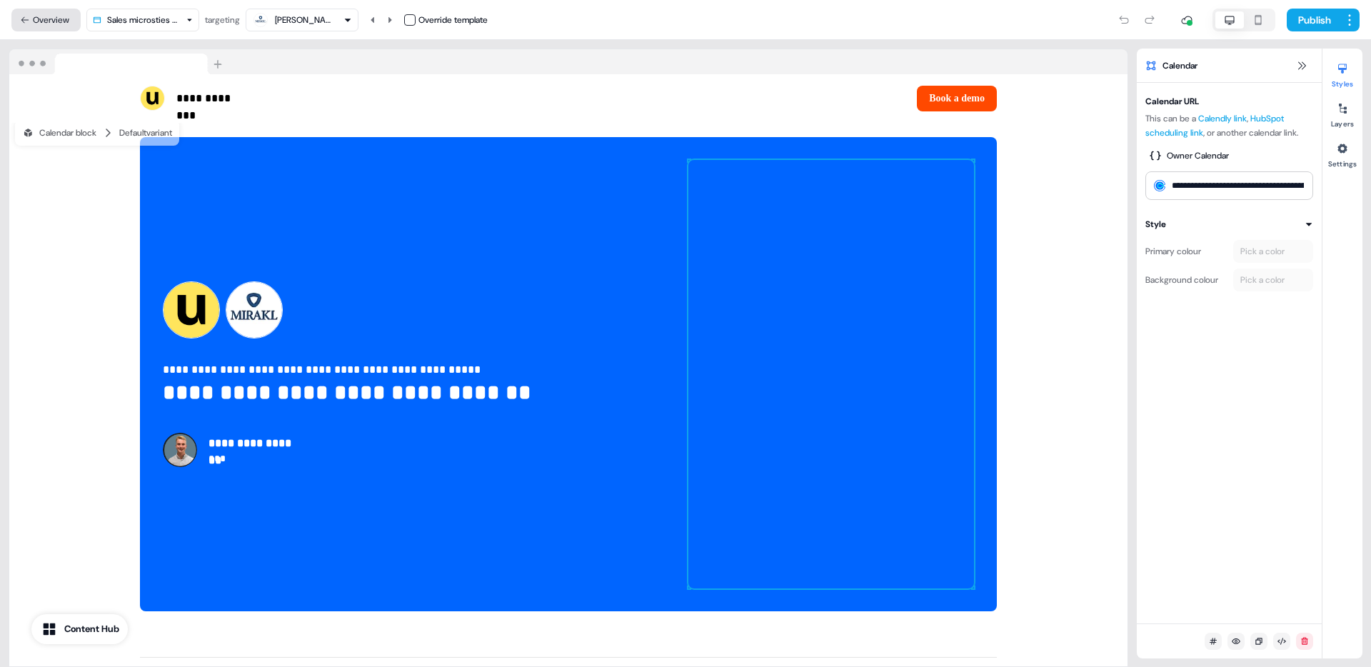
click at [60, 19] on button "Overview" at bounding box center [45, 20] width 69 height 23
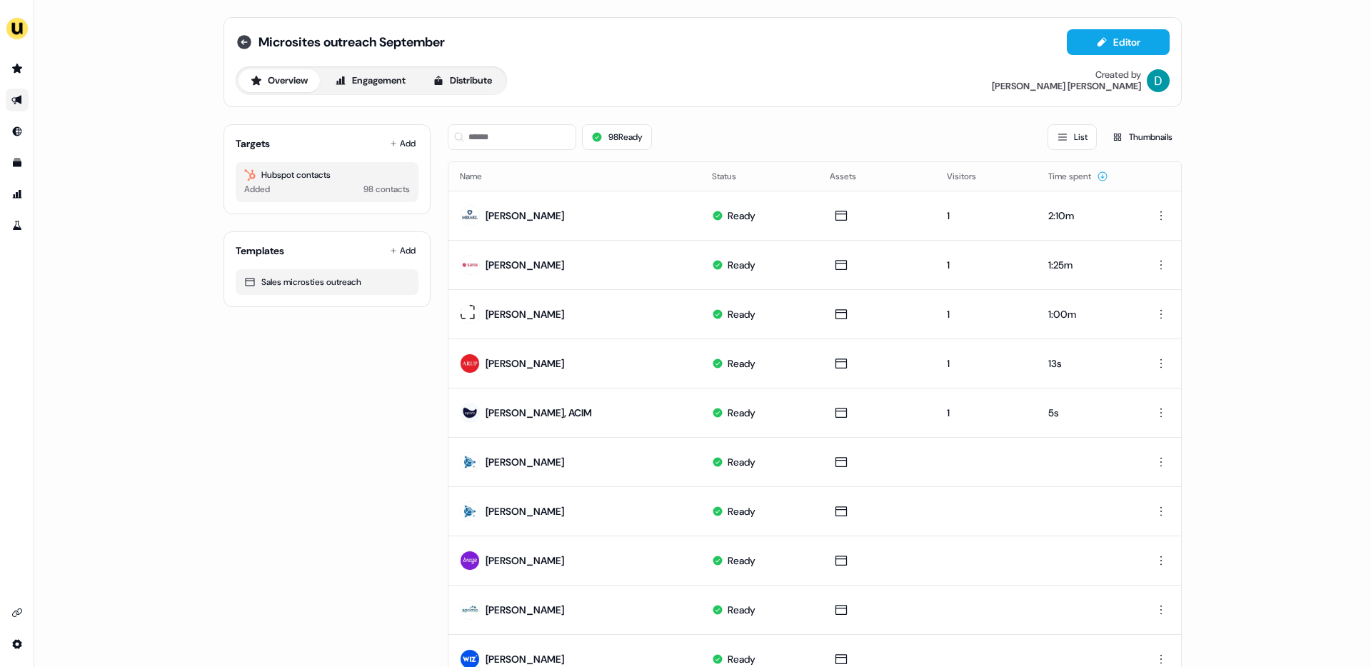
click at [244, 49] on icon at bounding box center [244, 42] width 17 height 17
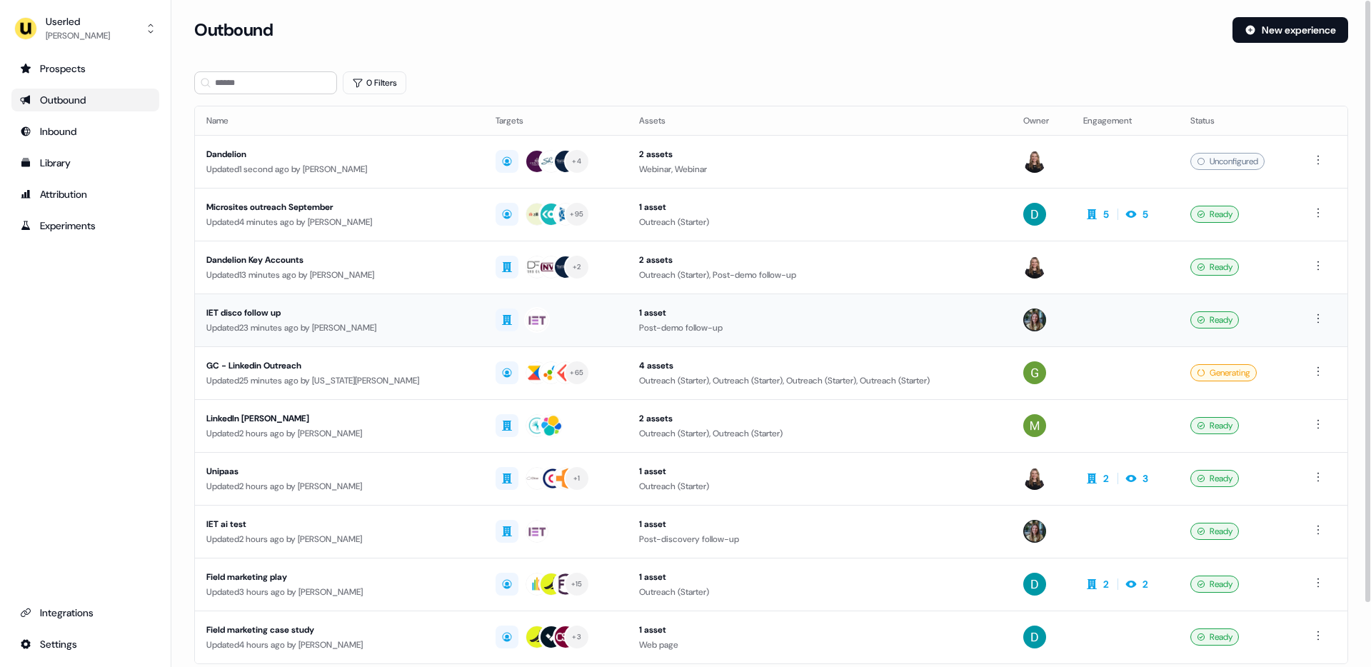
click at [254, 334] on div "Updated 23 minutes ago by Charlotte Stone" at bounding box center [339, 328] width 266 height 14
click at [1288, 36] on button "New experience" at bounding box center [1291, 30] width 116 height 26
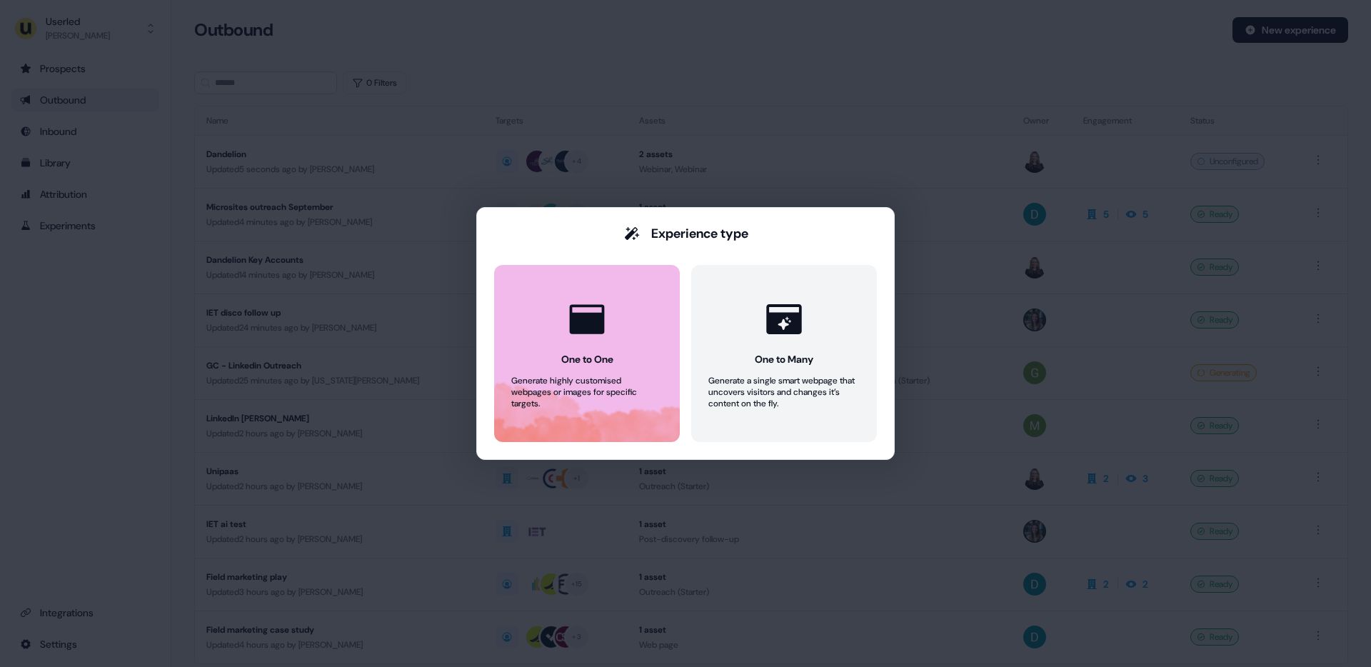
click at [652, 307] on button "One to One Generate highly customised webpages or images for specific targets." at bounding box center [587, 353] width 186 height 177
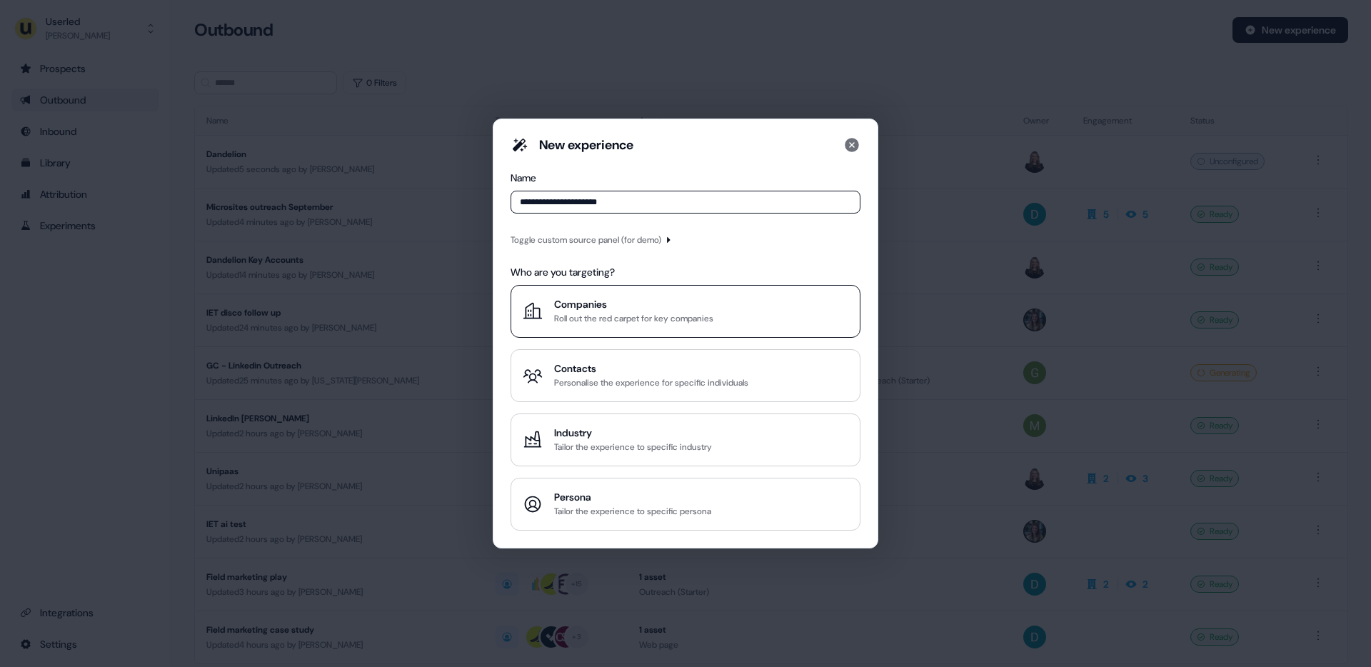
type input "**********"
click at [559, 307] on div "Companies" at bounding box center [633, 304] width 159 height 14
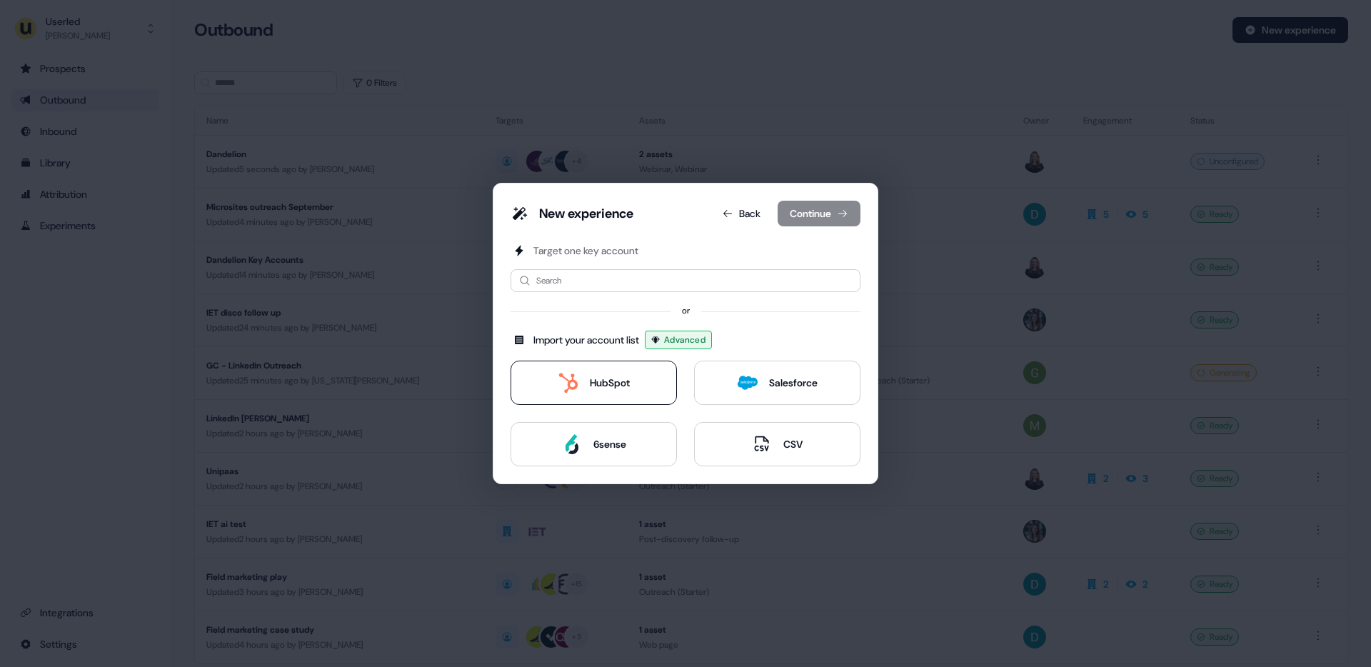
click at [637, 392] on button "HubSpot" at bounding box center [594, 383] width 166 height 44
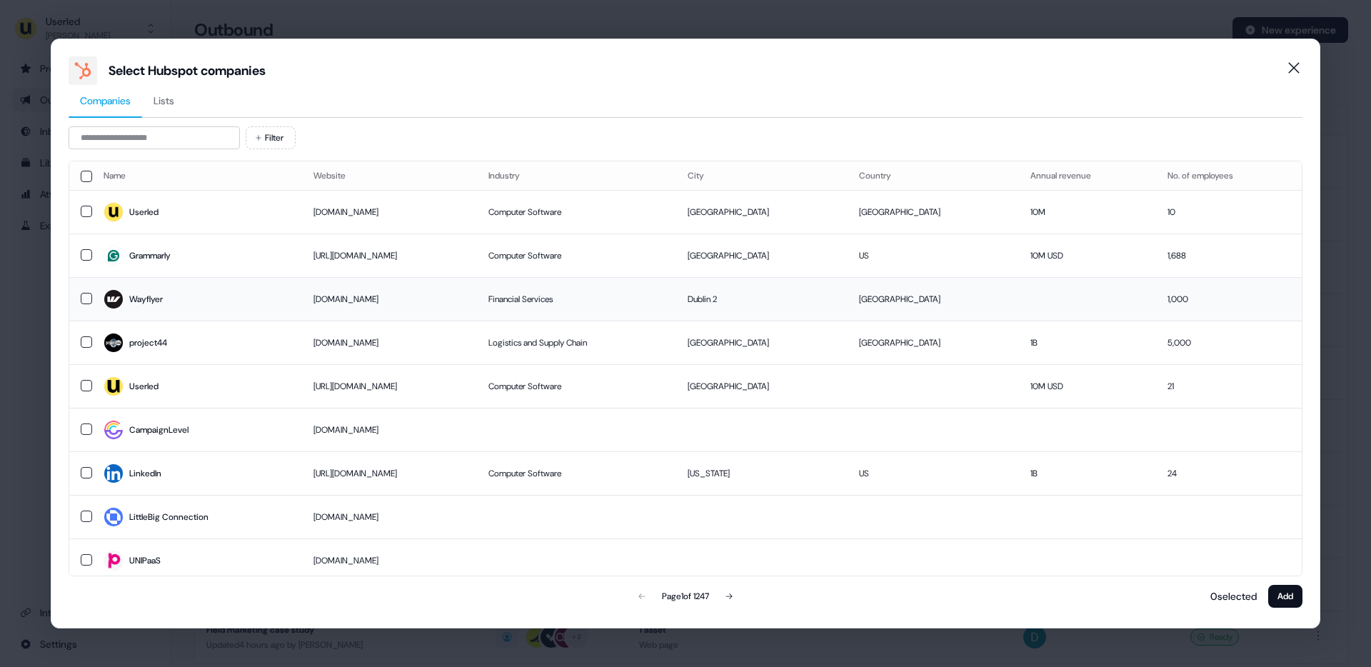
click at [88, 294] on button "button" at bounding box center [86, 298] width 11 height 11
click at [1281, 596] on button "Add" at bounding box center [1286, 596] width 34 height 23
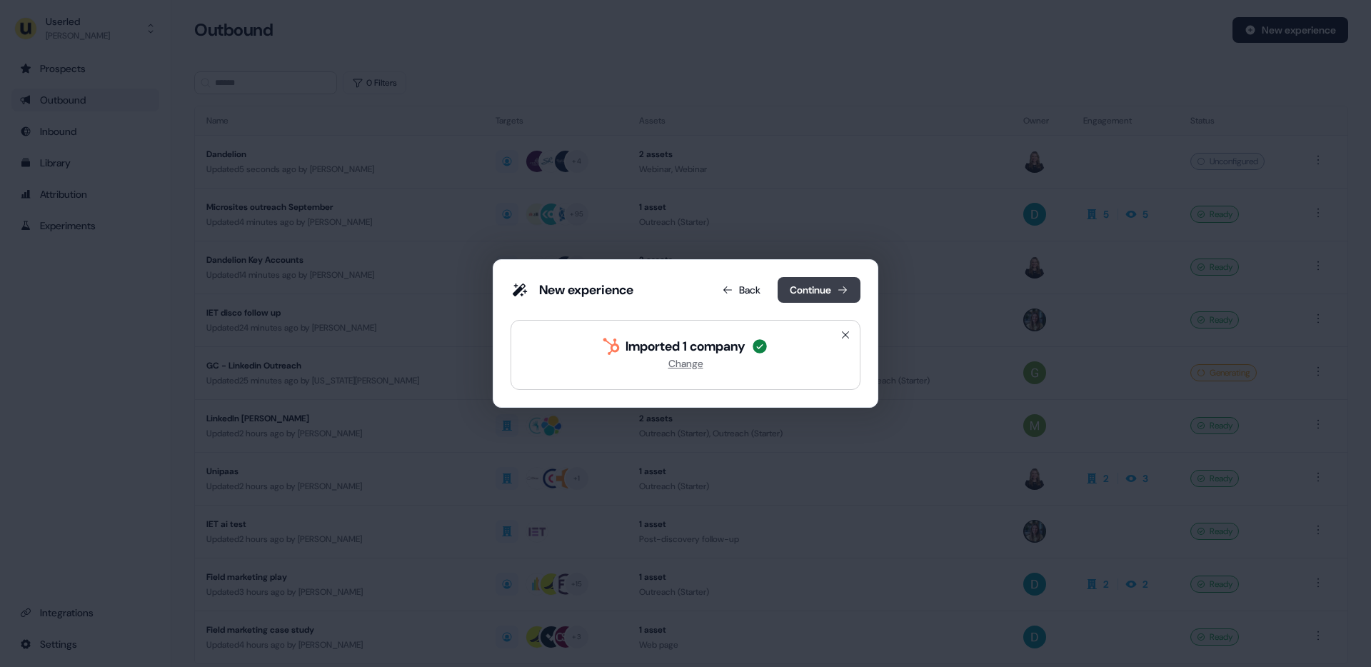
click at [831, 299] on button "Continue" at bounding box center [819, 290] width 83 height 26
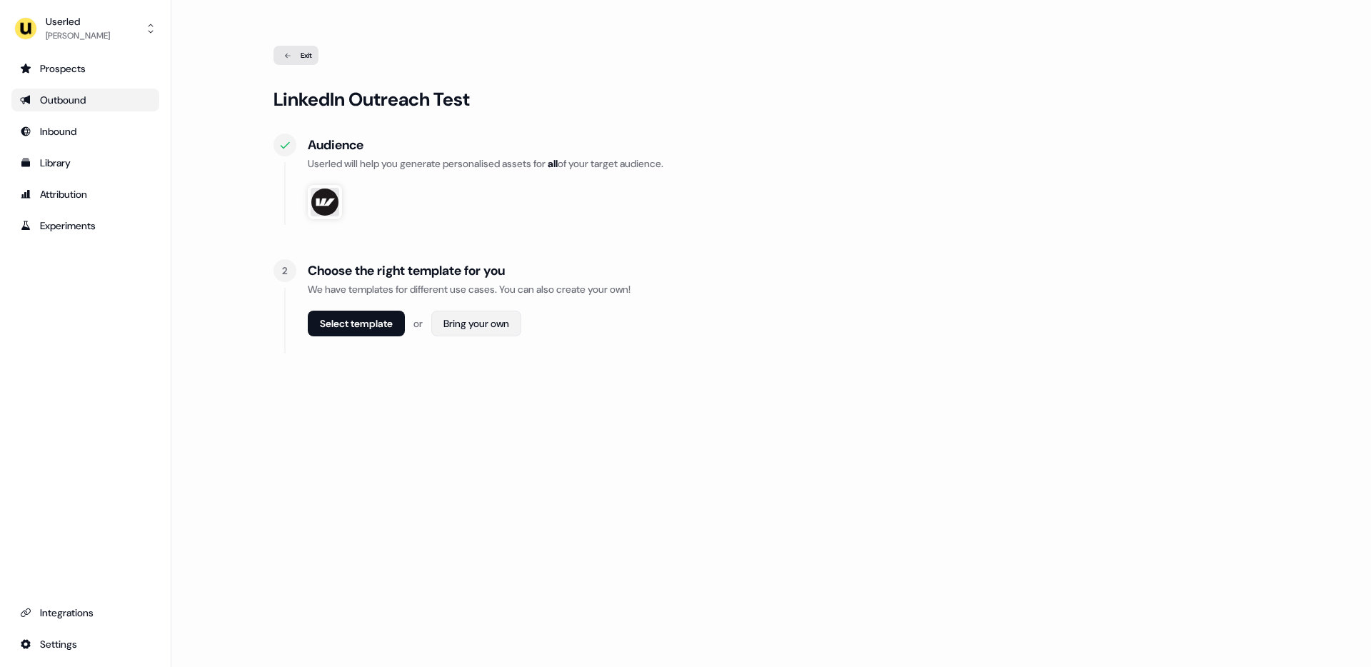
click at [444, 331] on html "For the best experience switch devices to a bigger screen. Go to Userled.io Use…" at bounding box center [685, 333] width 1371 height 667
click at [381, 319] on html "For the best experience switch devices to a bigger screen. Go to Userled.io Use…" at bounding box center [685, 333] width 1371 height 667
click at [384, 316] on button "Select template" at bounding box center [356, 324] width 97 height 26
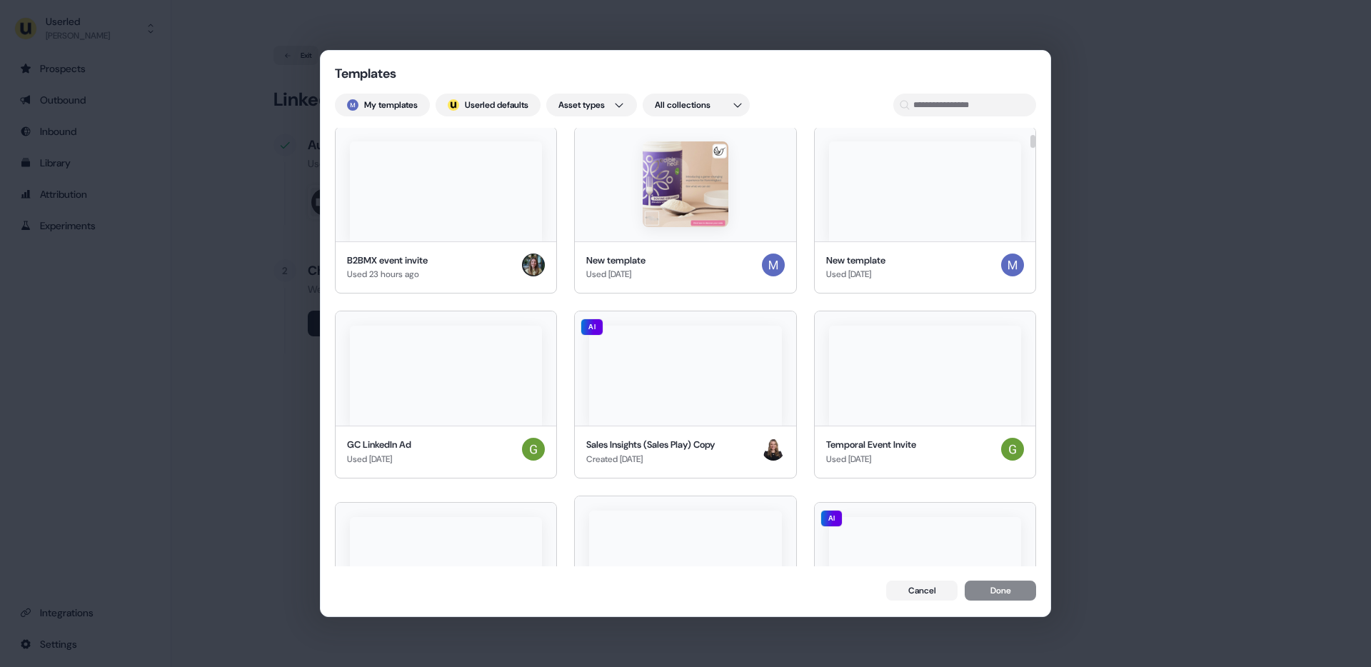
scroll to position [649, 0]
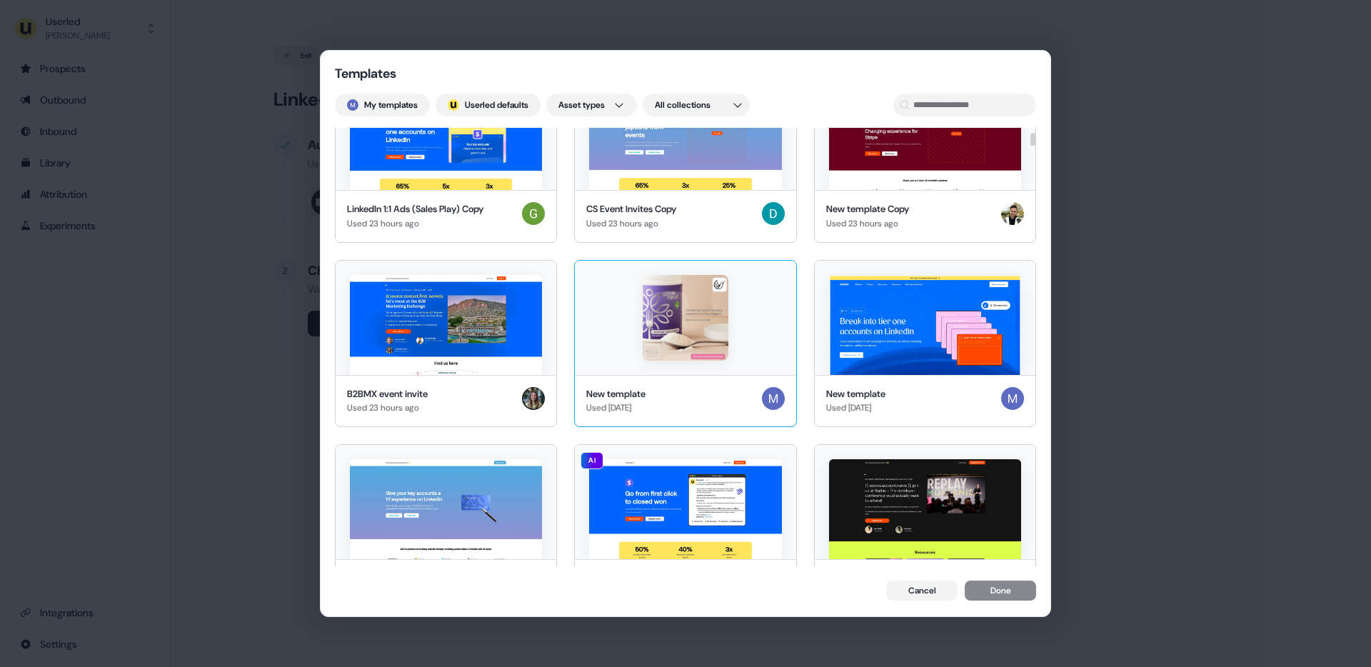
click at [664, 361] on div at bounding box center [685, 318] width 221 height 114
click at [994, 591] on button "Done" at bounding box center [1000, 592] width 71 height 20
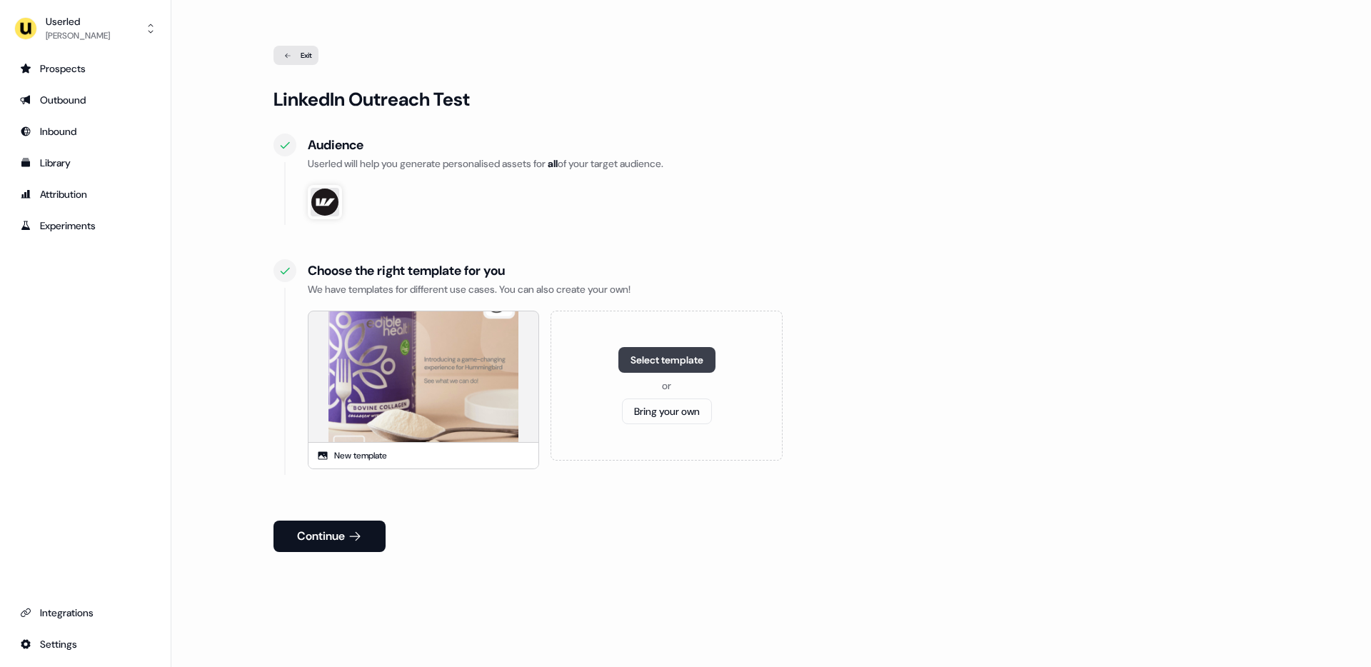
click at [653, 362] on button "Select template" at bounding box center [667, 360] width 97 height 26
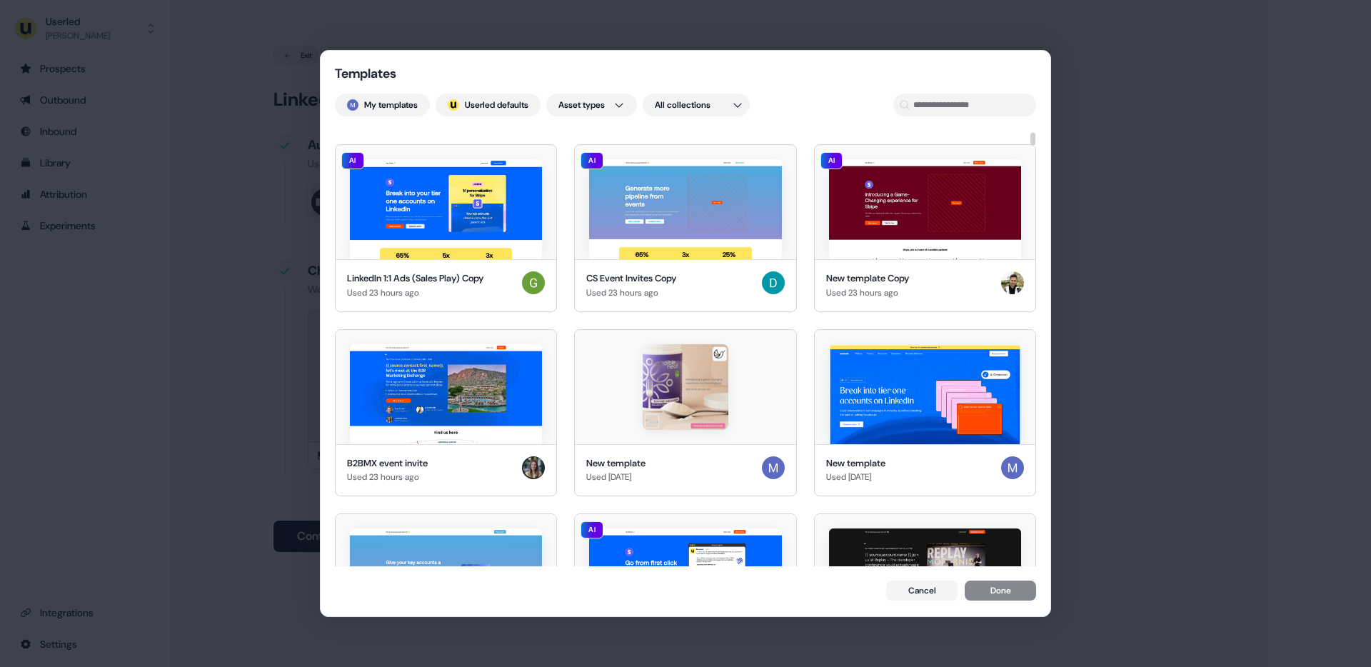
scroll to position [817, 0]
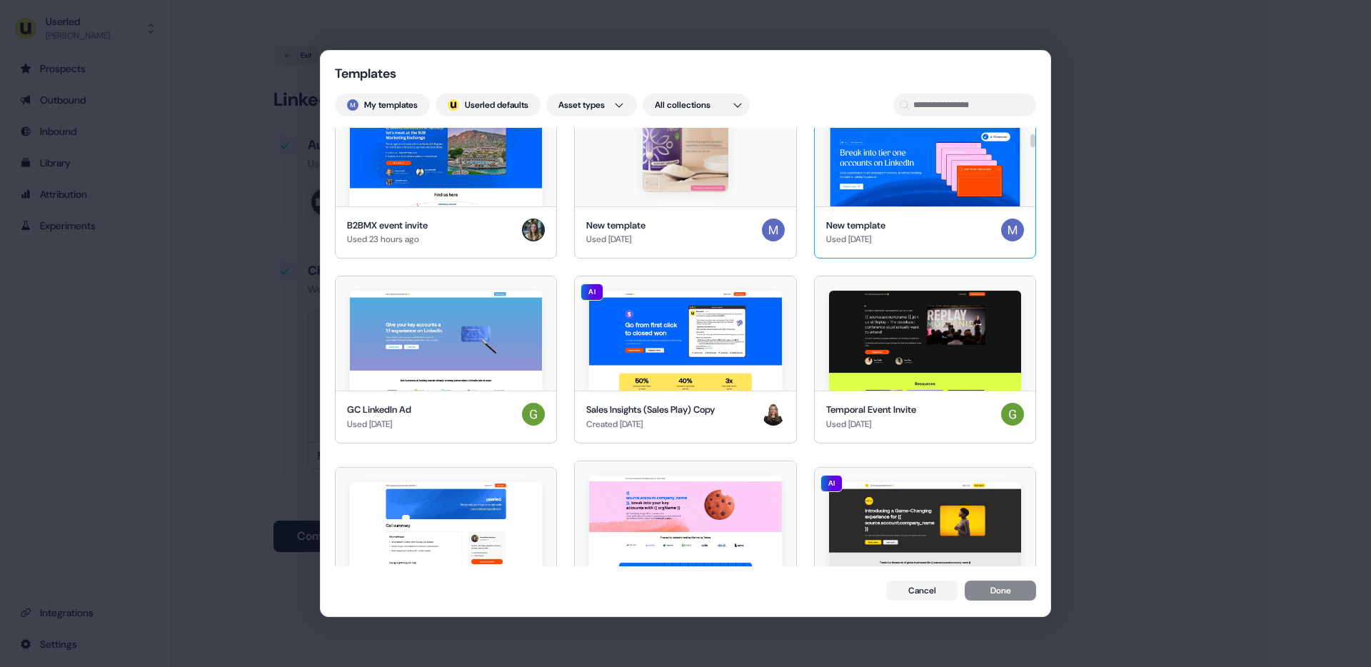
click at [886, 209] on div "New template Used 1 day ago" at bounding box center [925, 232] width 221 height 52
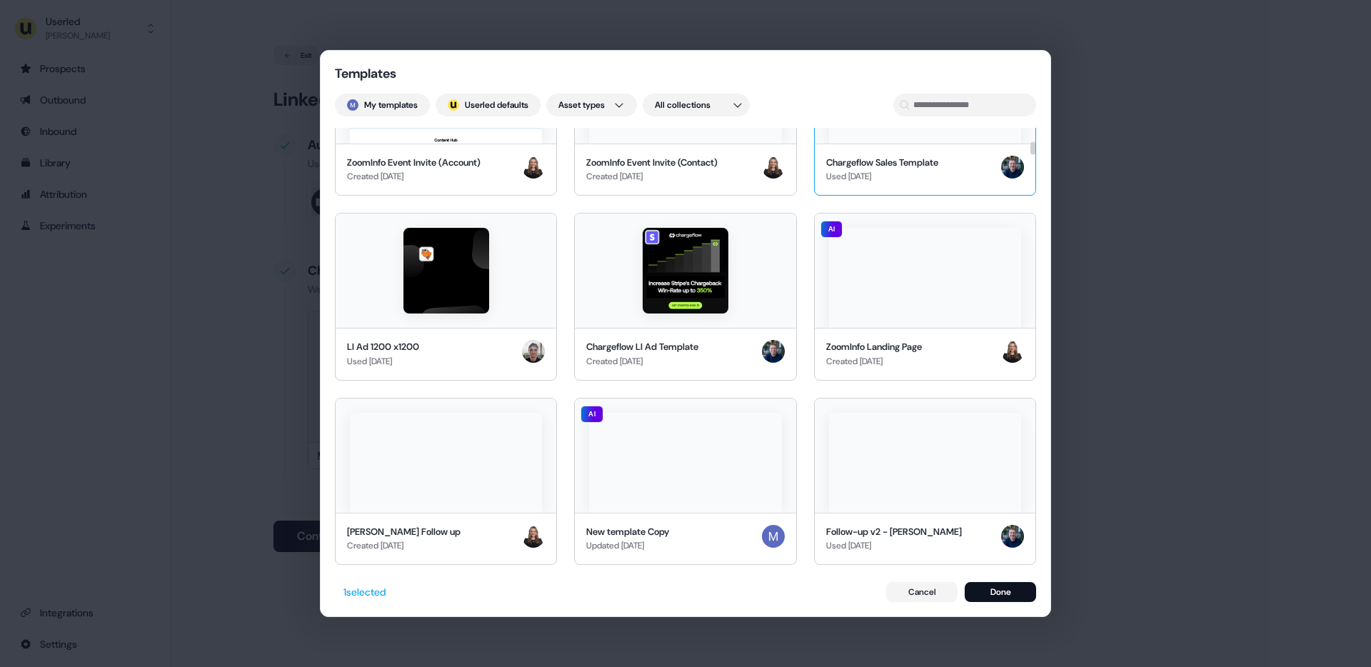
scroll to position [1903, 0]
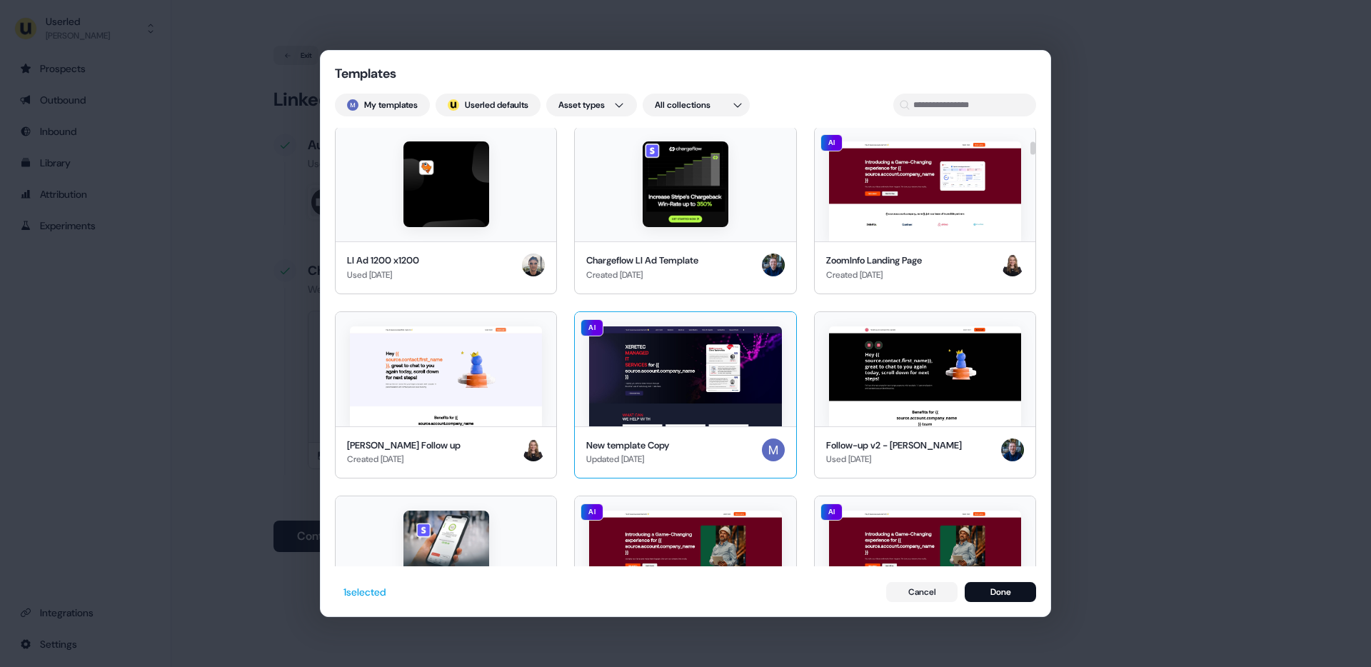
click at [733, 439] on div "New template Copy Updated 6 days ago" at bounding box center [685, 453] width 198 height 29
click at [739, 446] on div "New template Copy Updated 6 days ago" at bounding box center [685, 453] width 198 height 29
click at [993, 590] on button "Done" at bounding box center [1000, 592] width 71 height 20
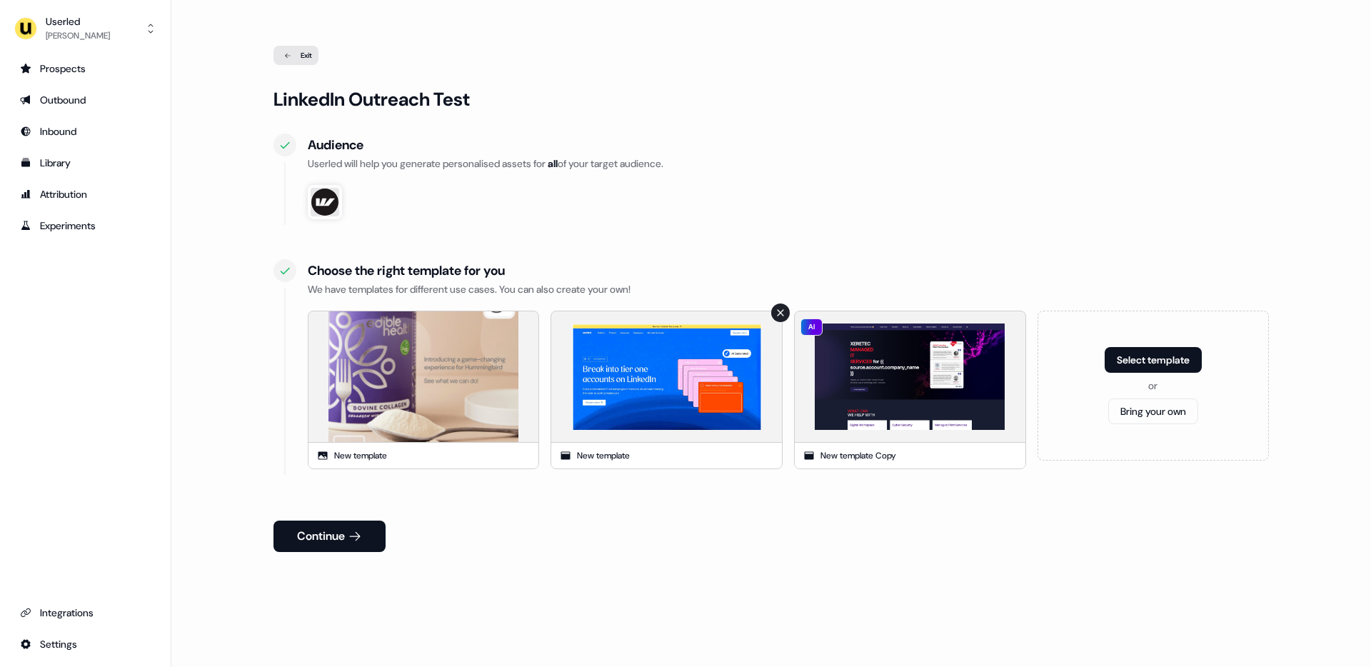
click at [781, 314] on icon at bounding box center [780, 312] width 6 height 6
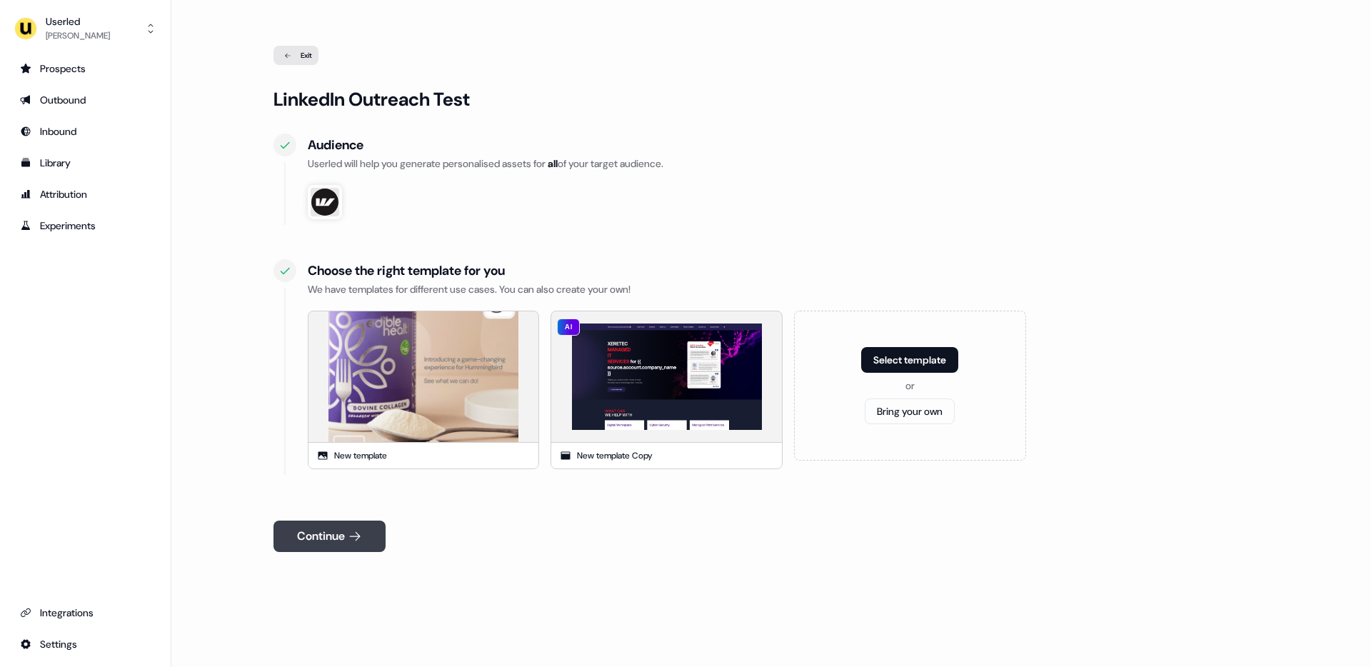
click at [375, 526] on button "Continue" at bounding box center [330, 536] width 112 height 31
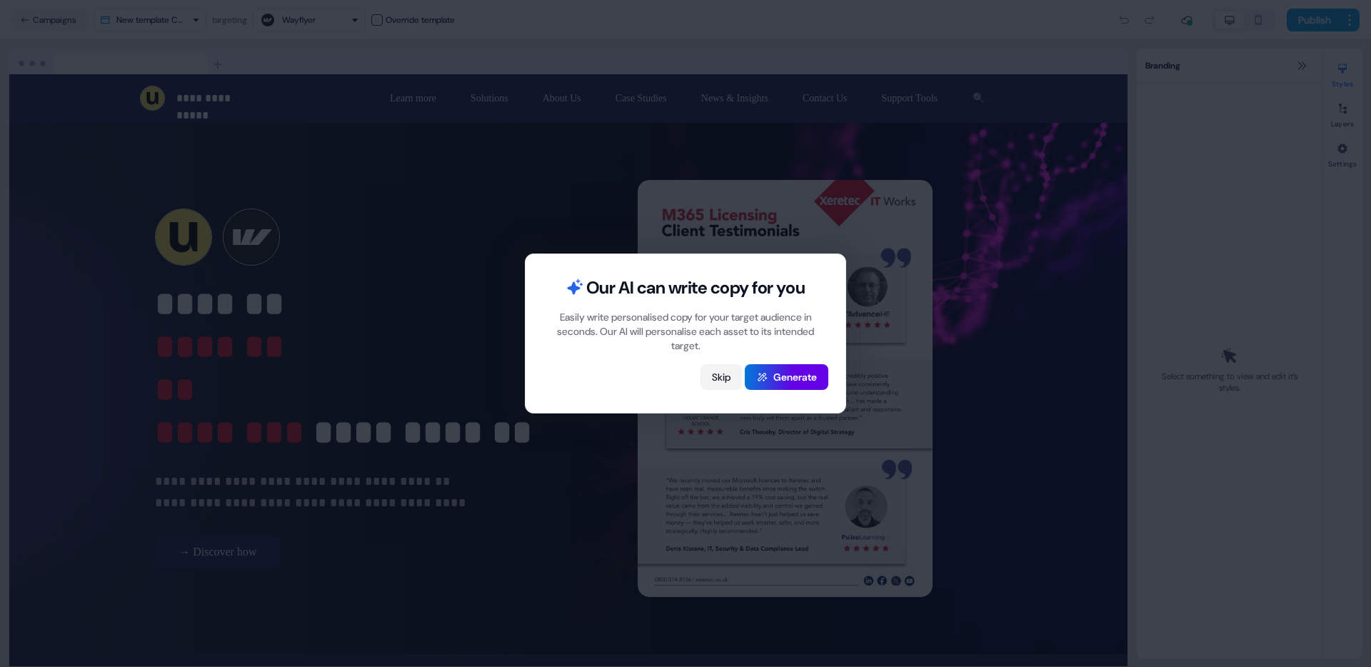
click at [717, 379] on button "Skip" at bounding box center [721, 377] width 41 height 26
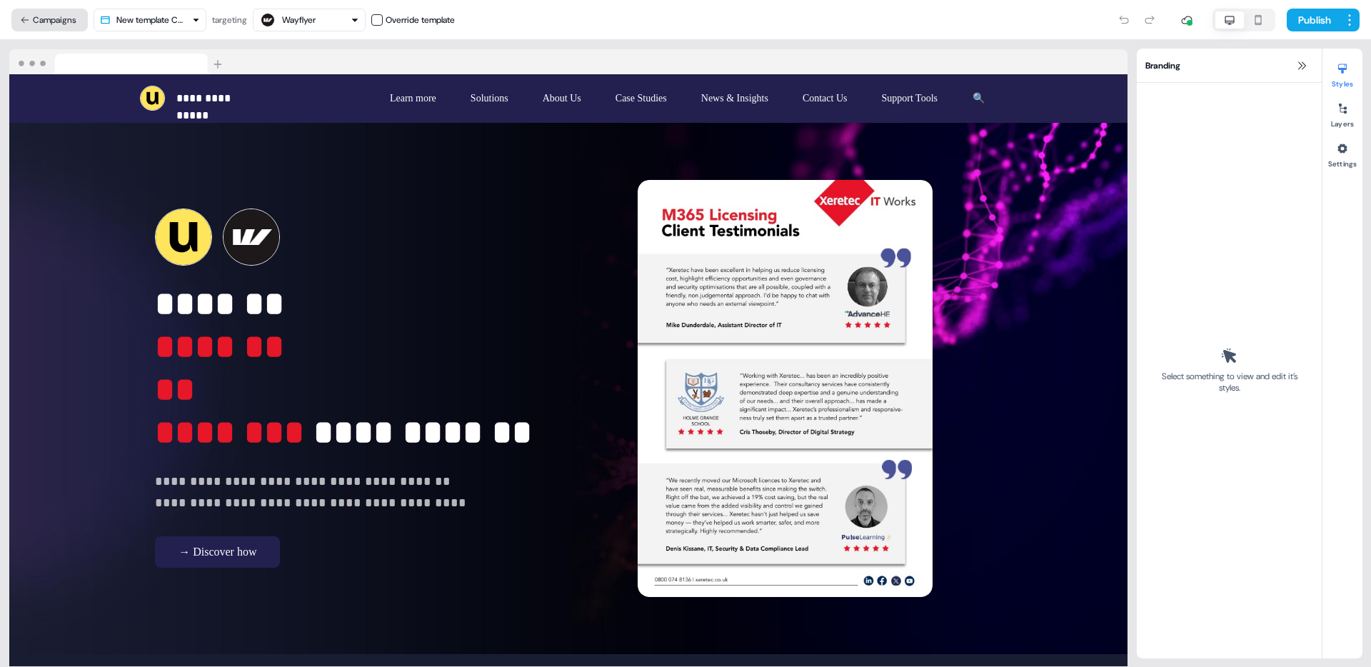
click at [64, 17] on button "Campaigns" at bounding box center [49, 20] width 76 height 23
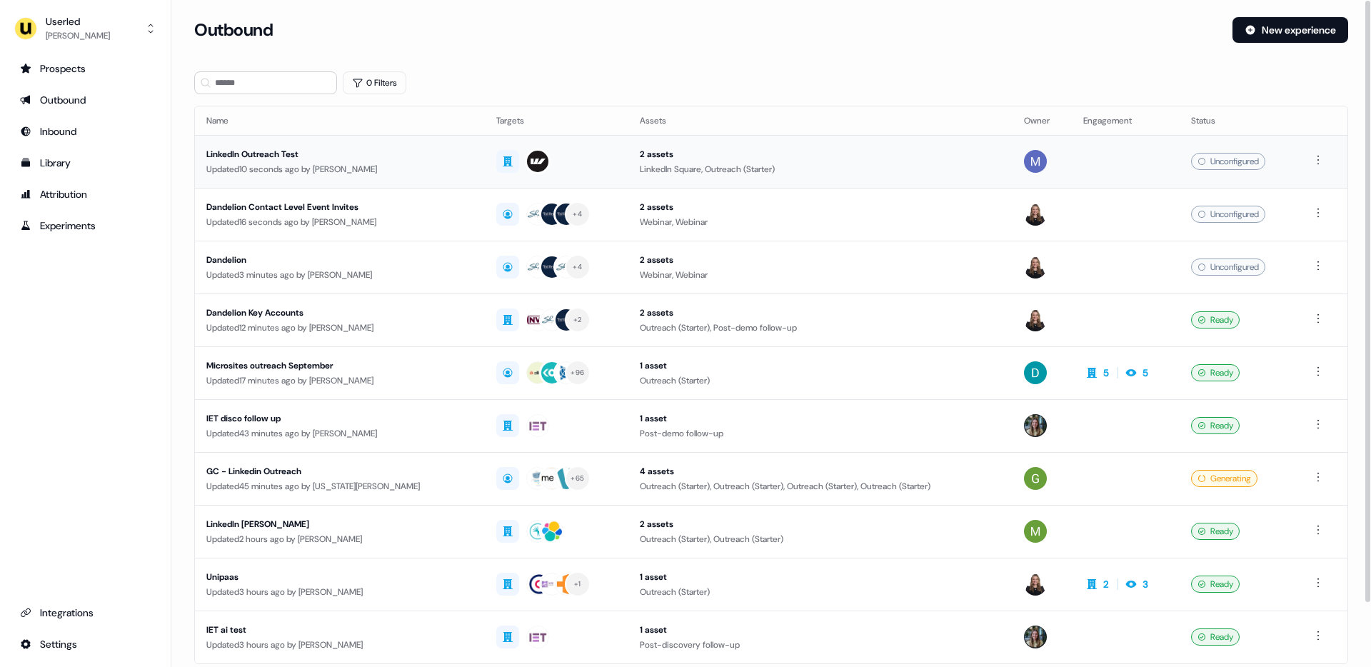
click at [278, 152] on div "LinkedIn Outreach Test" at bounding box center [339, 154] width 267 height 14
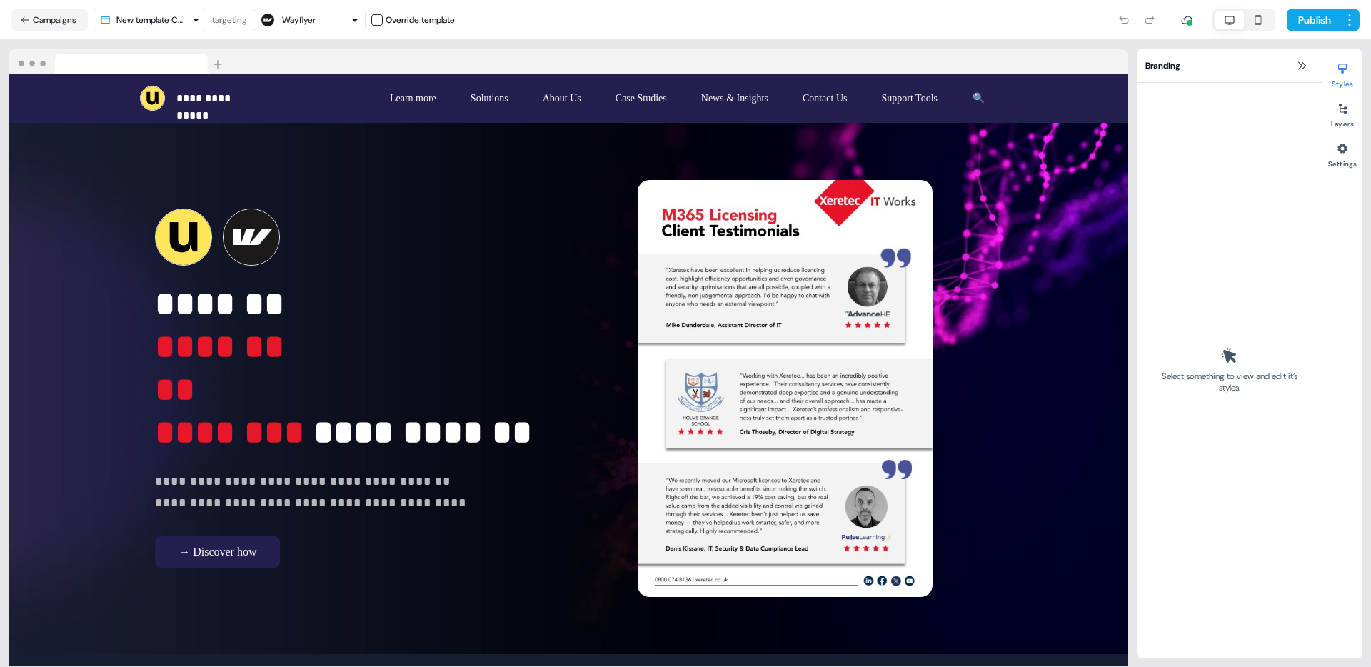
click at [176, 26] on html "**********" at bounding box center [685, 333] width 1371 height 667
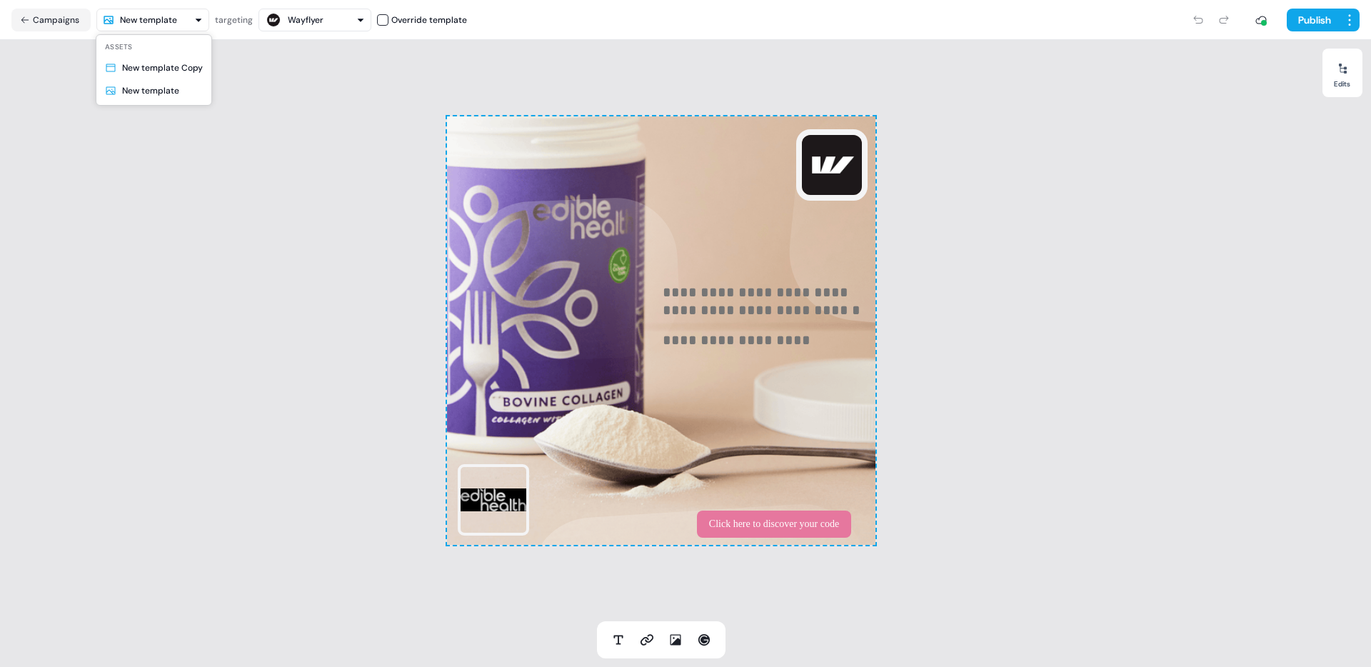
click at [147, 20] on html "**********" at bounding box center [685, 333] width 1371 height 667
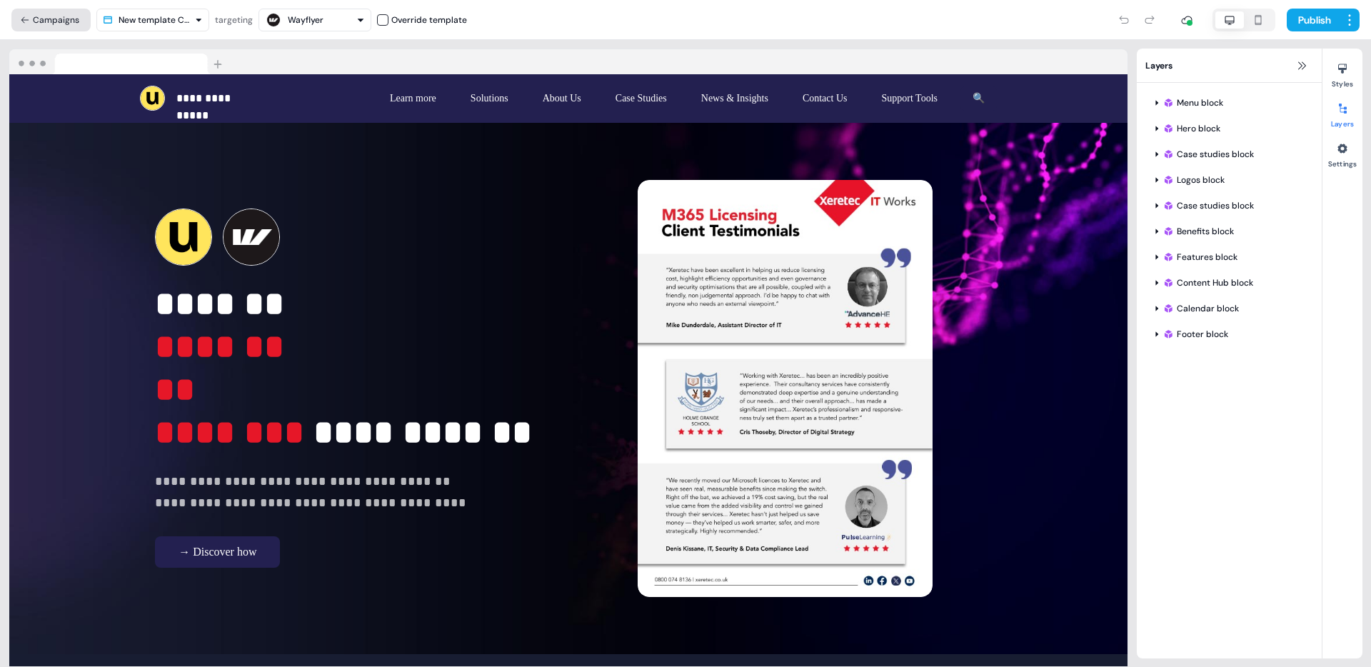
click at [48, 20] on button "Campaigns" at bounding box center [50, 20] width 79 height 23
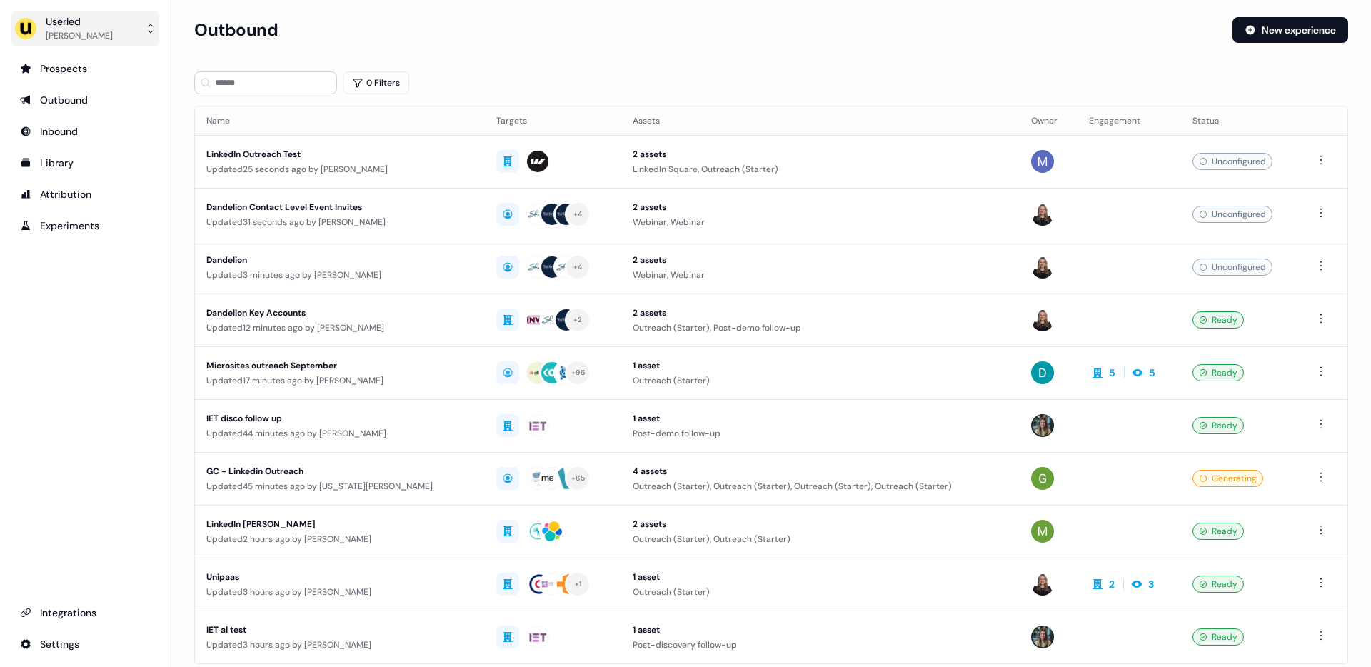
click at [89, 21] on div "Userled" at bounding box center [79, 21] width 67 height 14
click at [85, 67] on div "Impersonate (Admin)" at bounding box center [85, 67] width 136 height 26
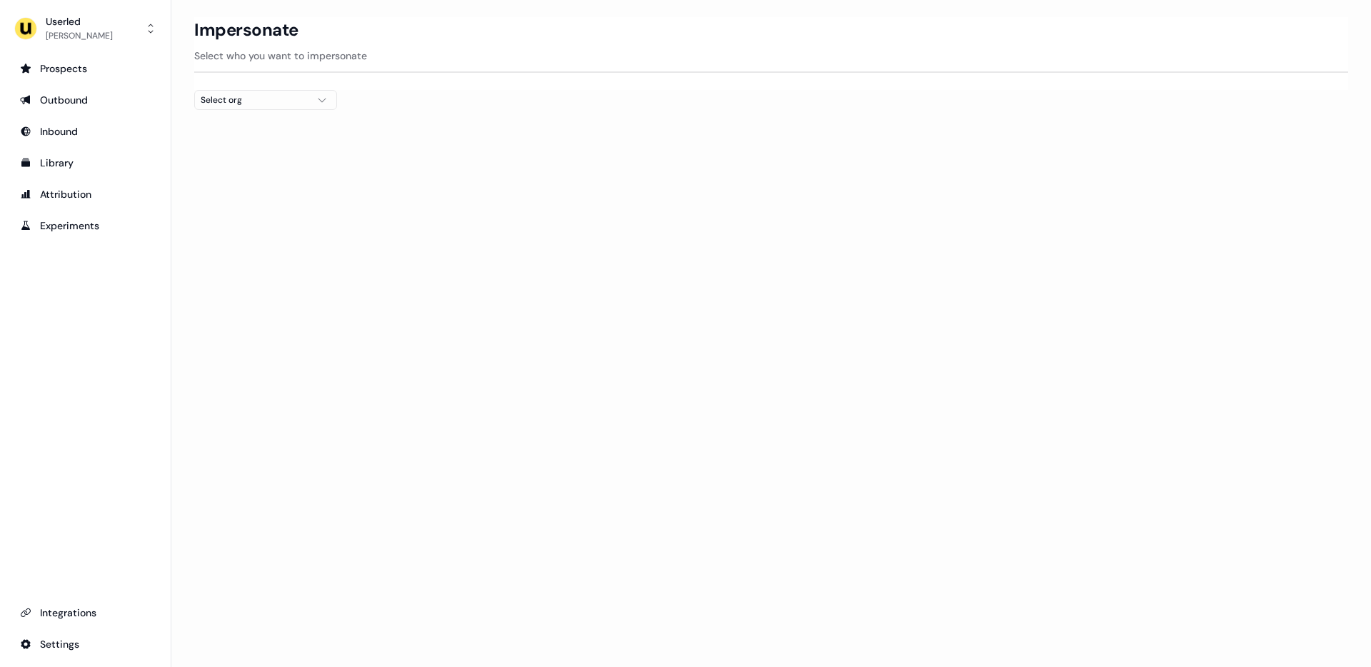
click at [259, 108] on button "Select org" at bounding box center [265, 100] width 143 height 20
type input "****"
click at [220, 154] on div "Beavr" at bounding box center [265, 151] width 141 height 23
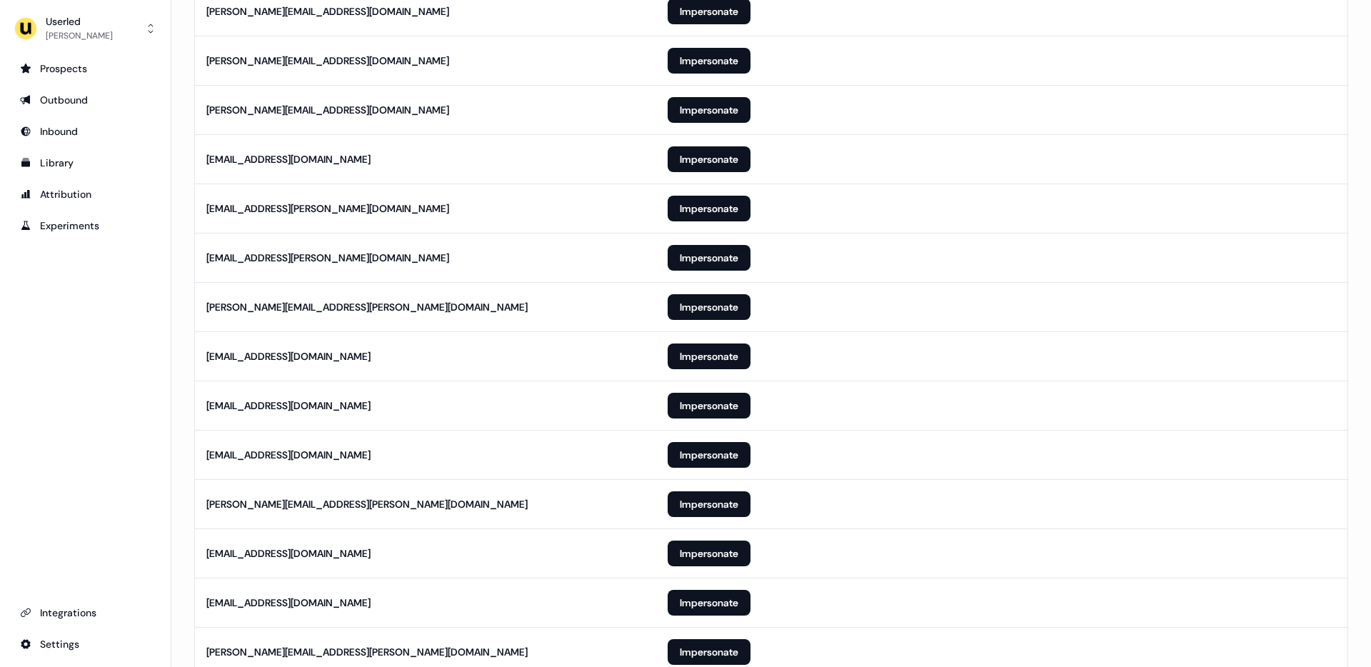
scroll to position [461, 0]
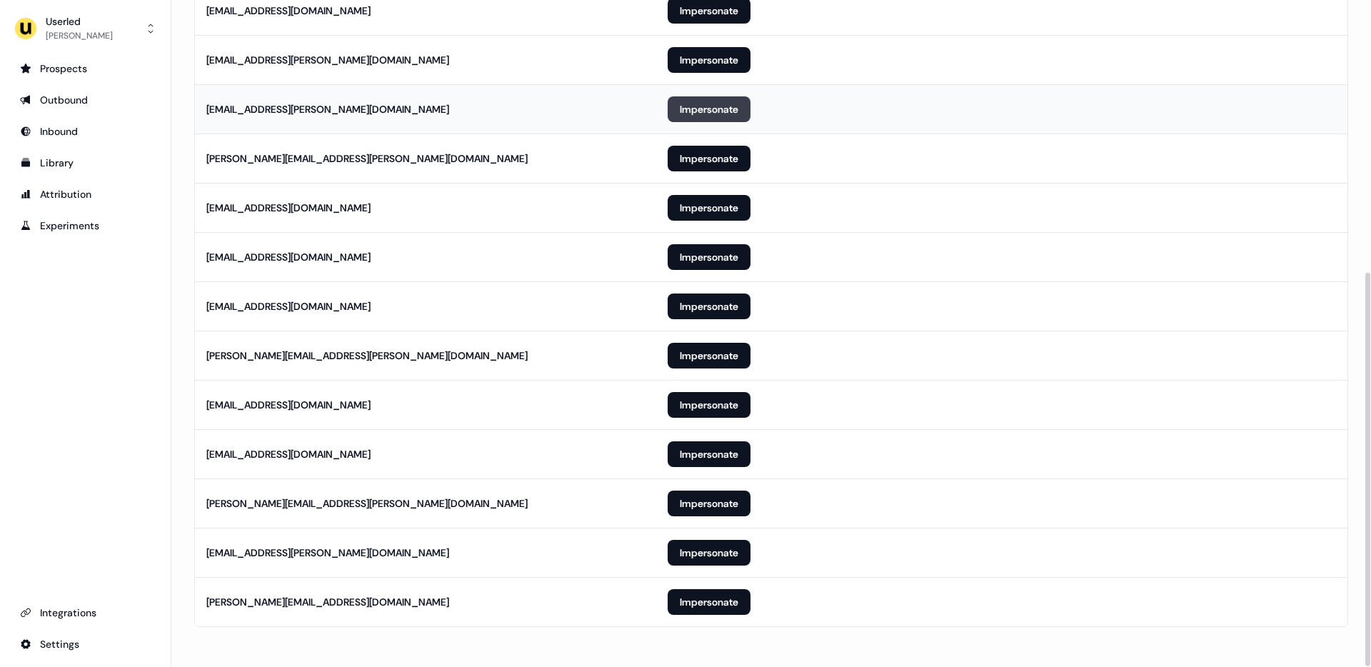
click at [669, 113] on button "Impersonate" at bounding box center [709, 109] width 83 height 26
